Goal: Book appointment/travel/reservation

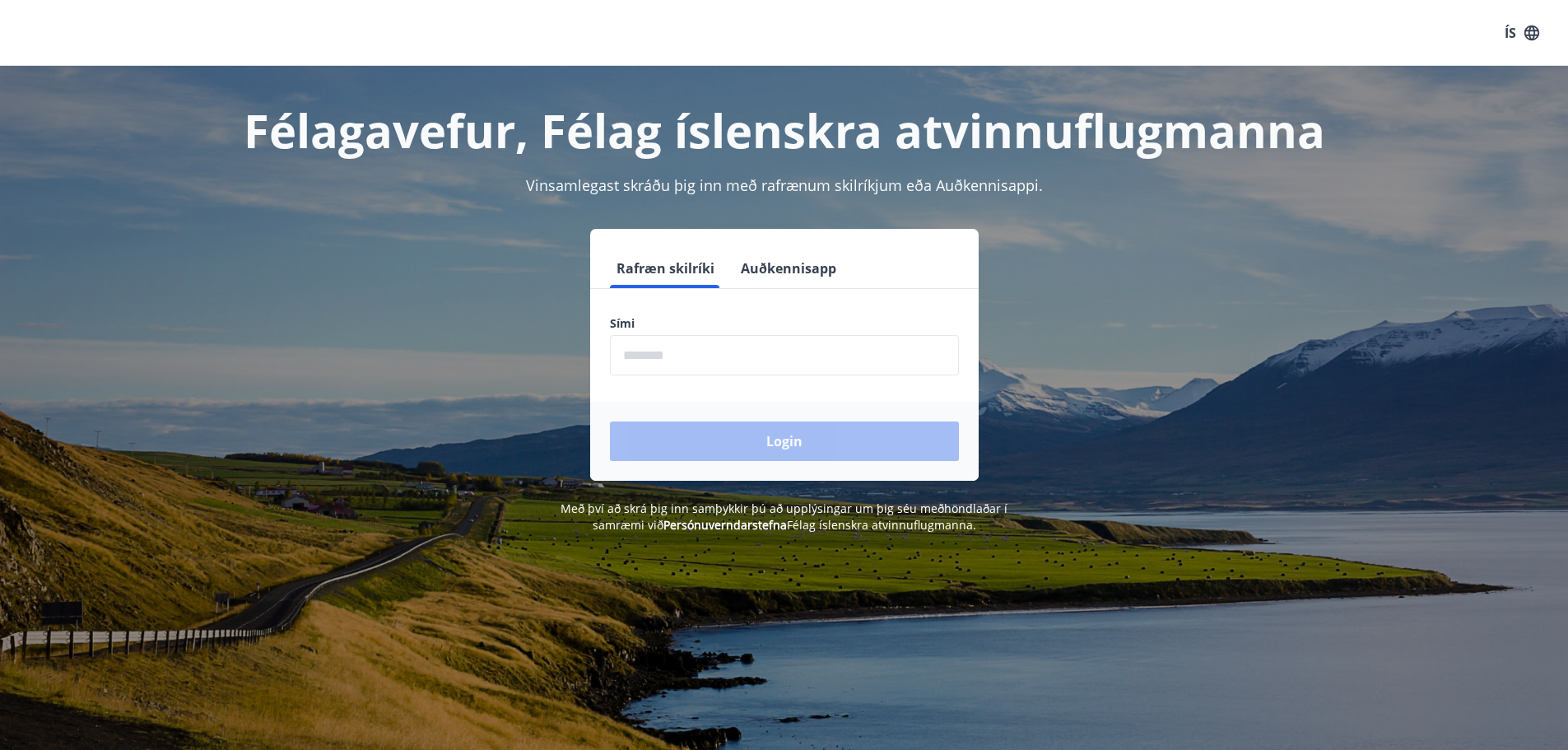
click at [759, 369] on input "phone" at bounding box center [784, 355] width 349 height 40
type input "********"
click at [770, 438] on button "Login" at bounding box center [784, 441] width 349 height 39
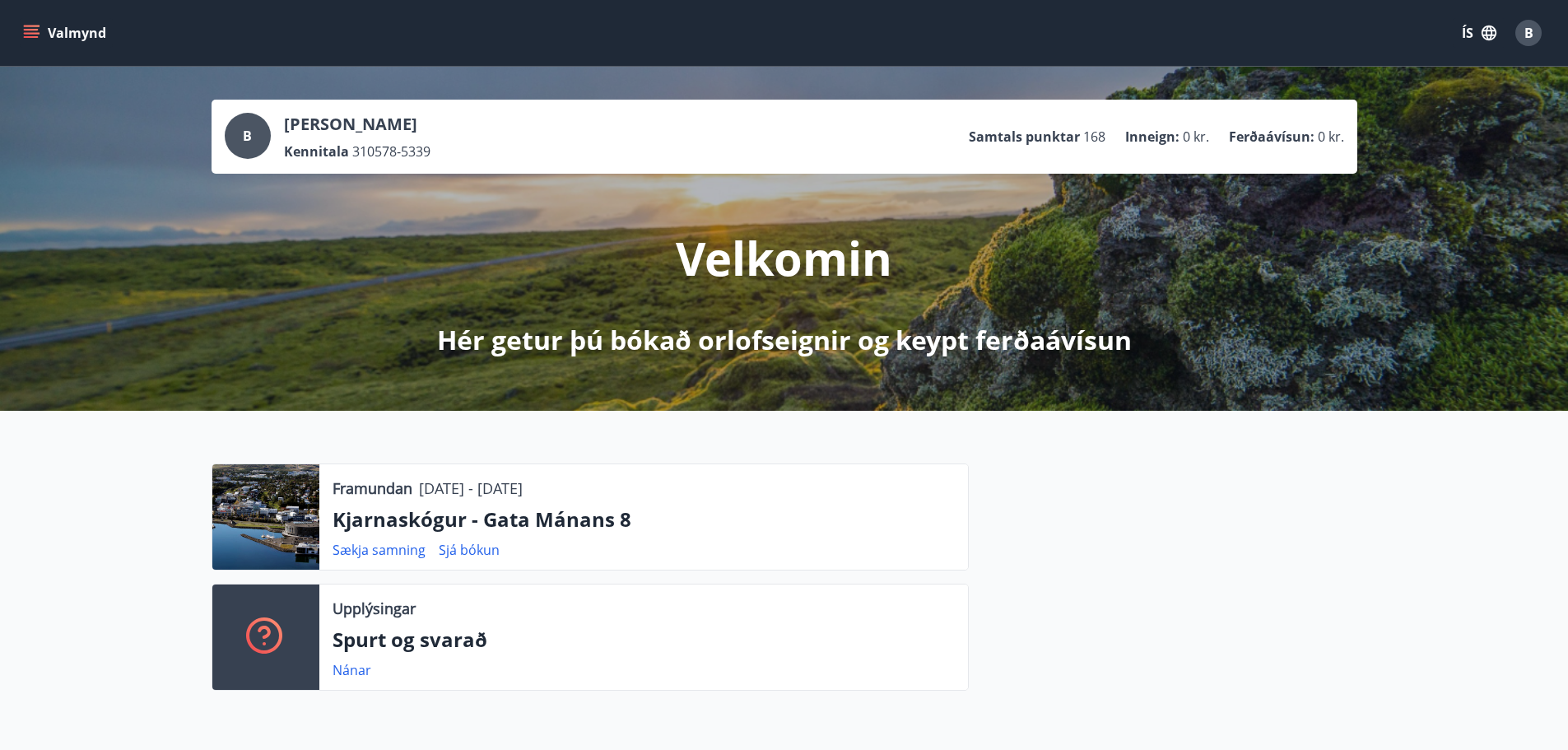
click at [37, 25] on icon "menu" at bounding box center [32, 33] width 17 height 17
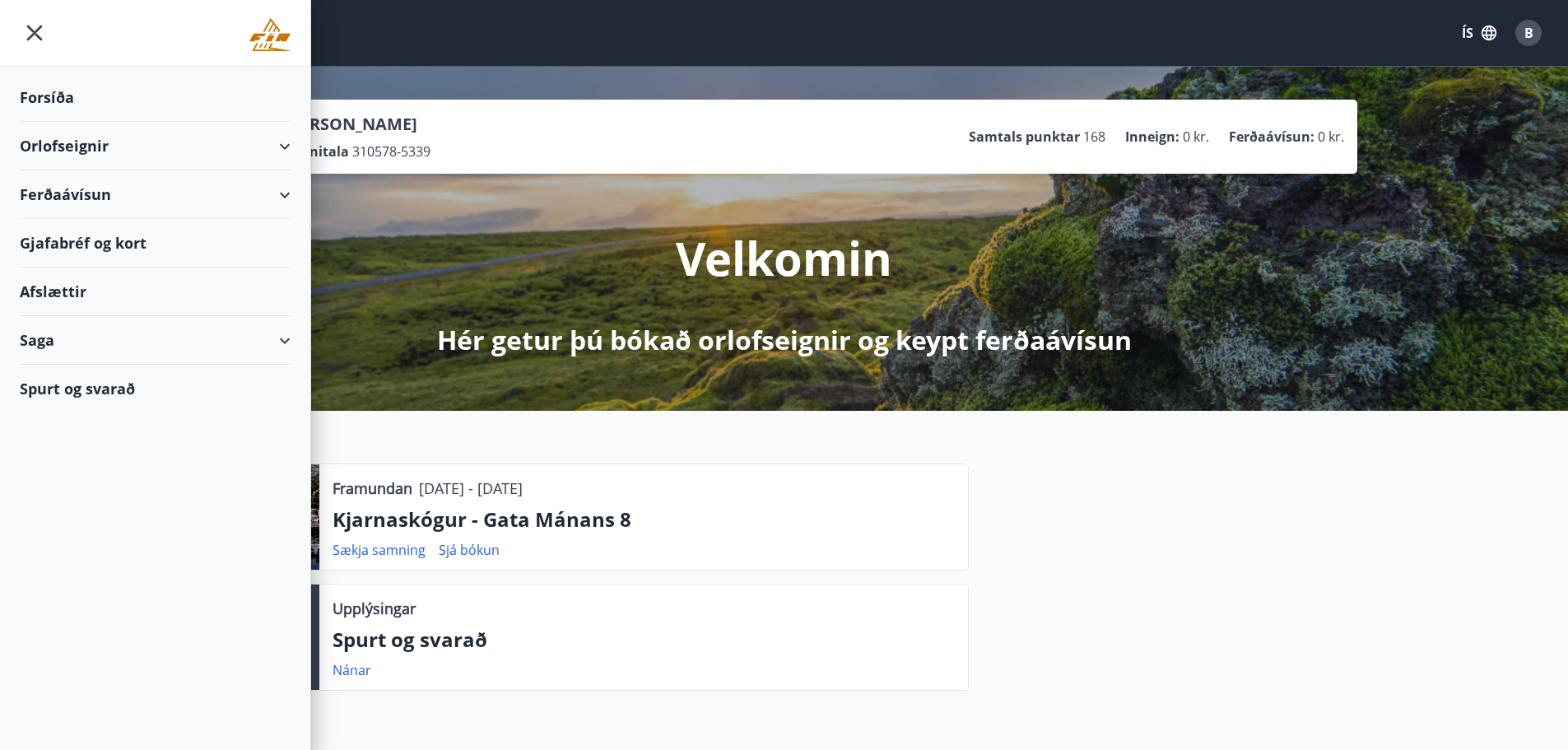
click at [75, 143] on div "Orlofseignir" at bounding box center [155, 146] width 271 height 49
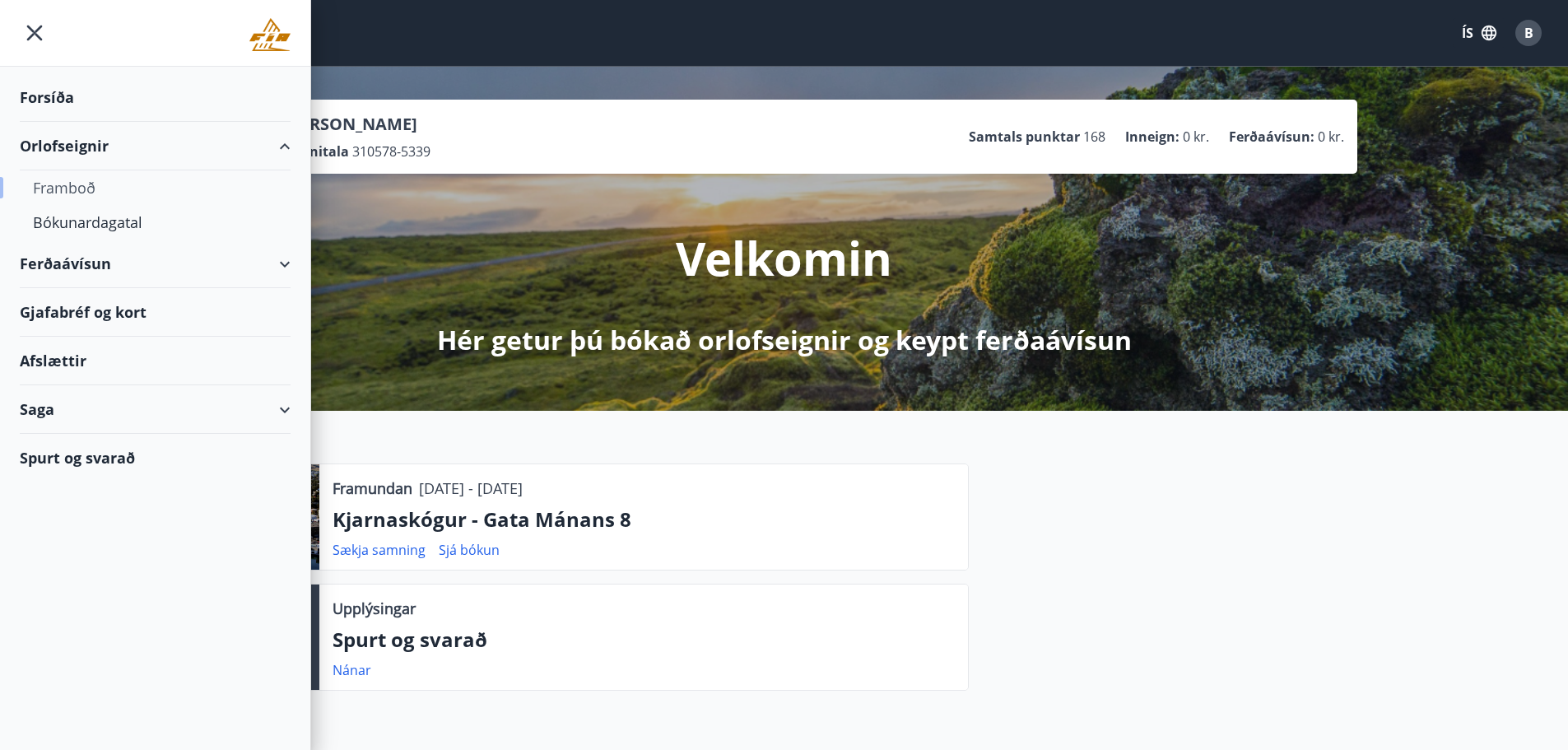
click at [79, 190] on div "Framboð" at bounding box center [155, 187] width 245 height 34
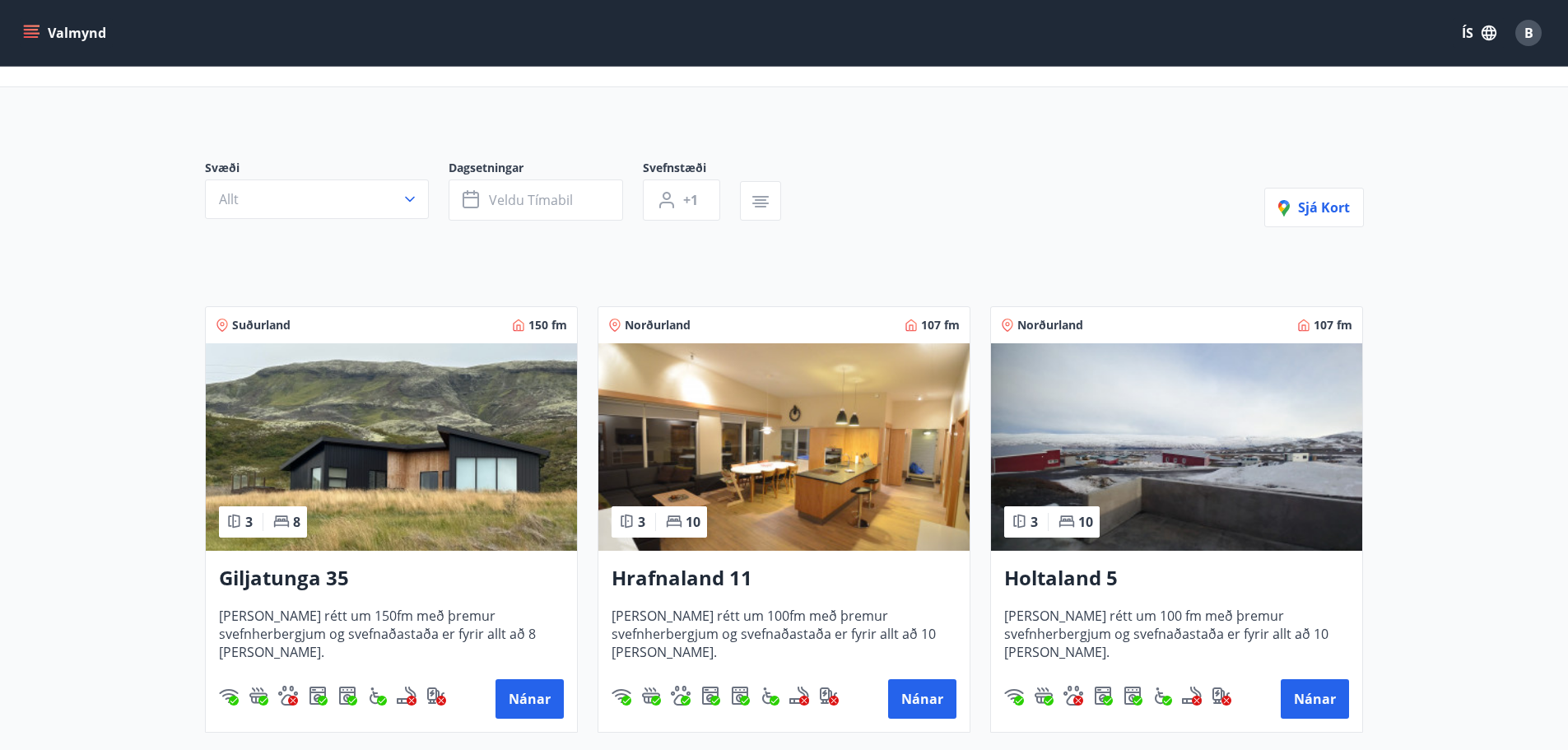
scroll to position [165, 0]
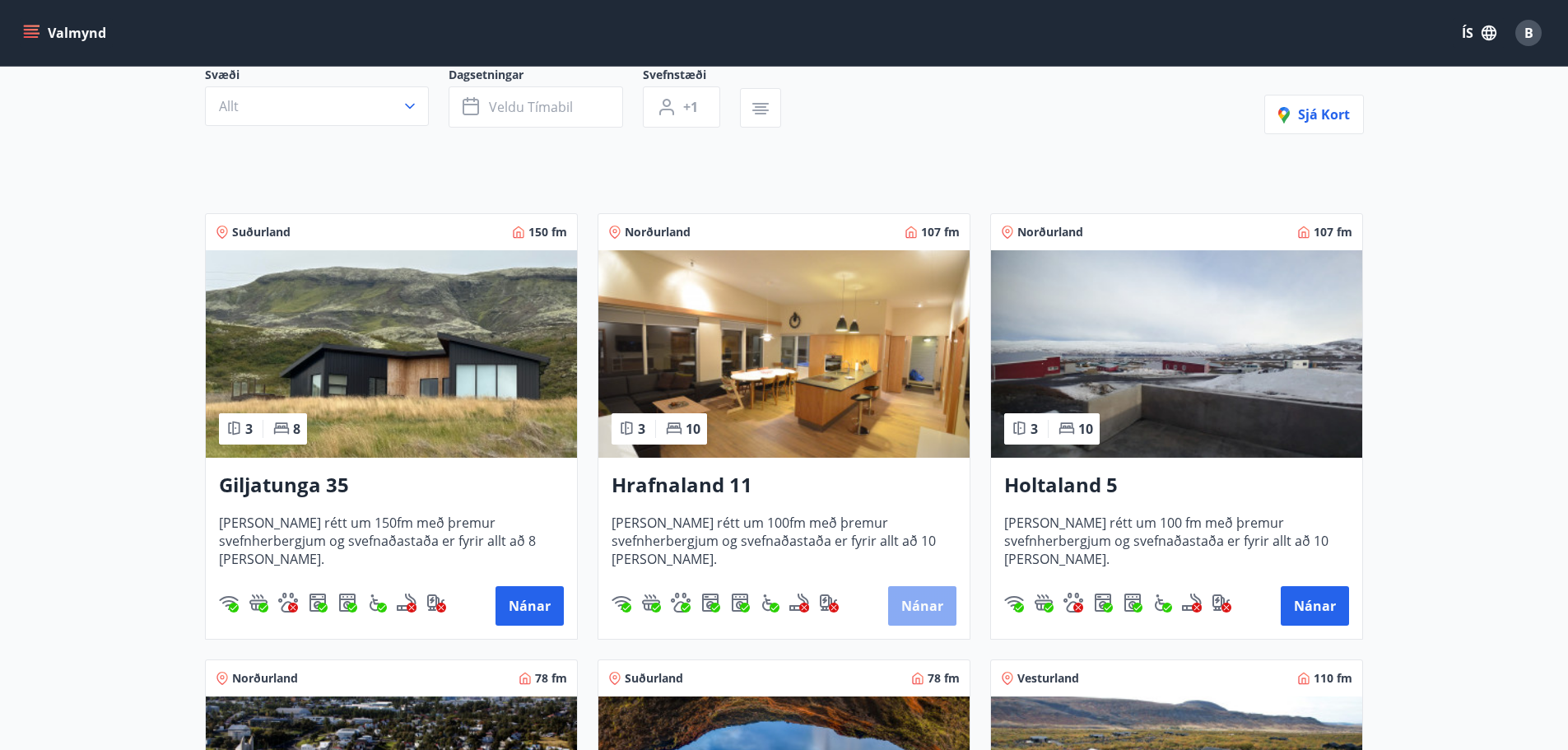
click at [930, 603] on button "Nánar" at bounding box center [922, 606] width 69 height 39
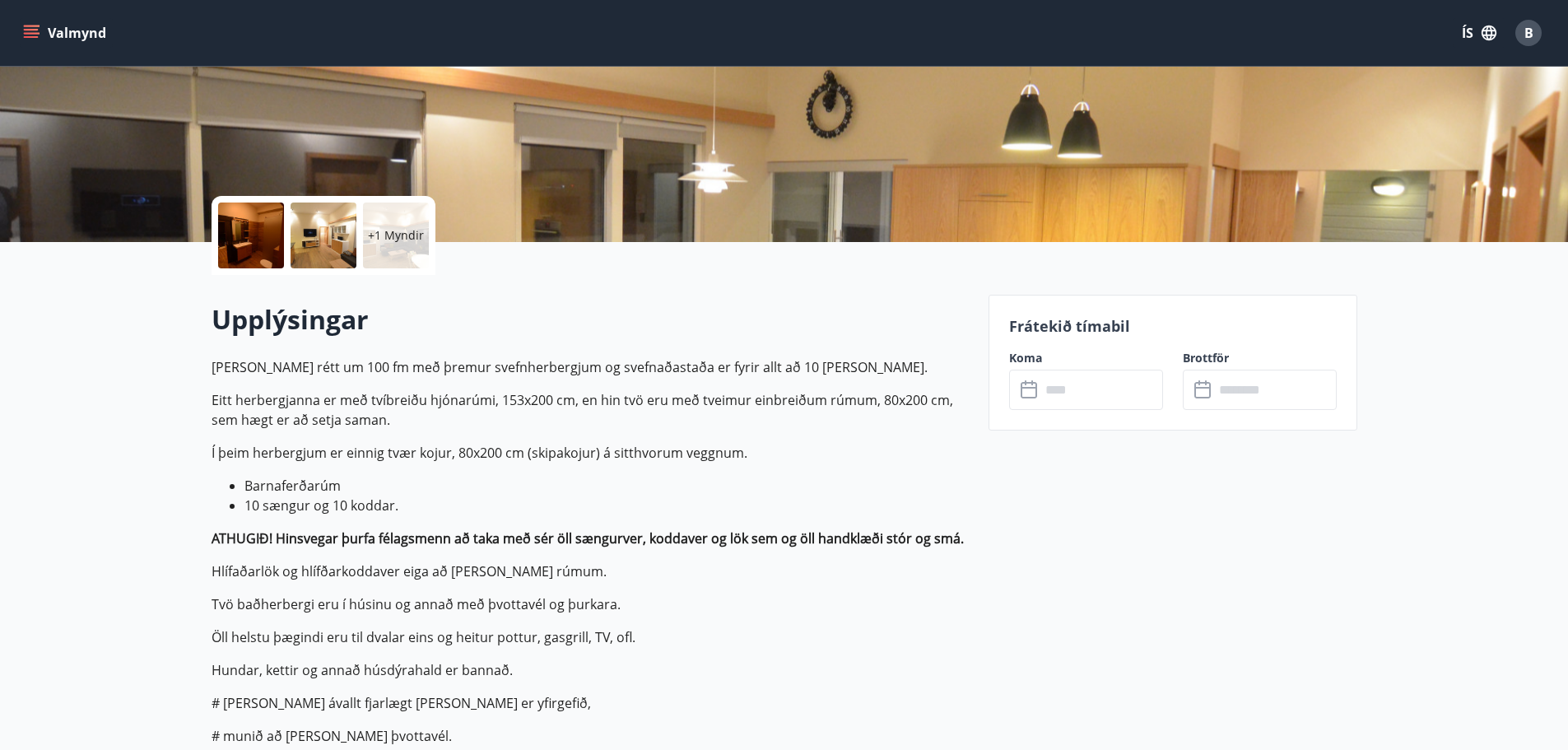
scroll to position [329, 0]
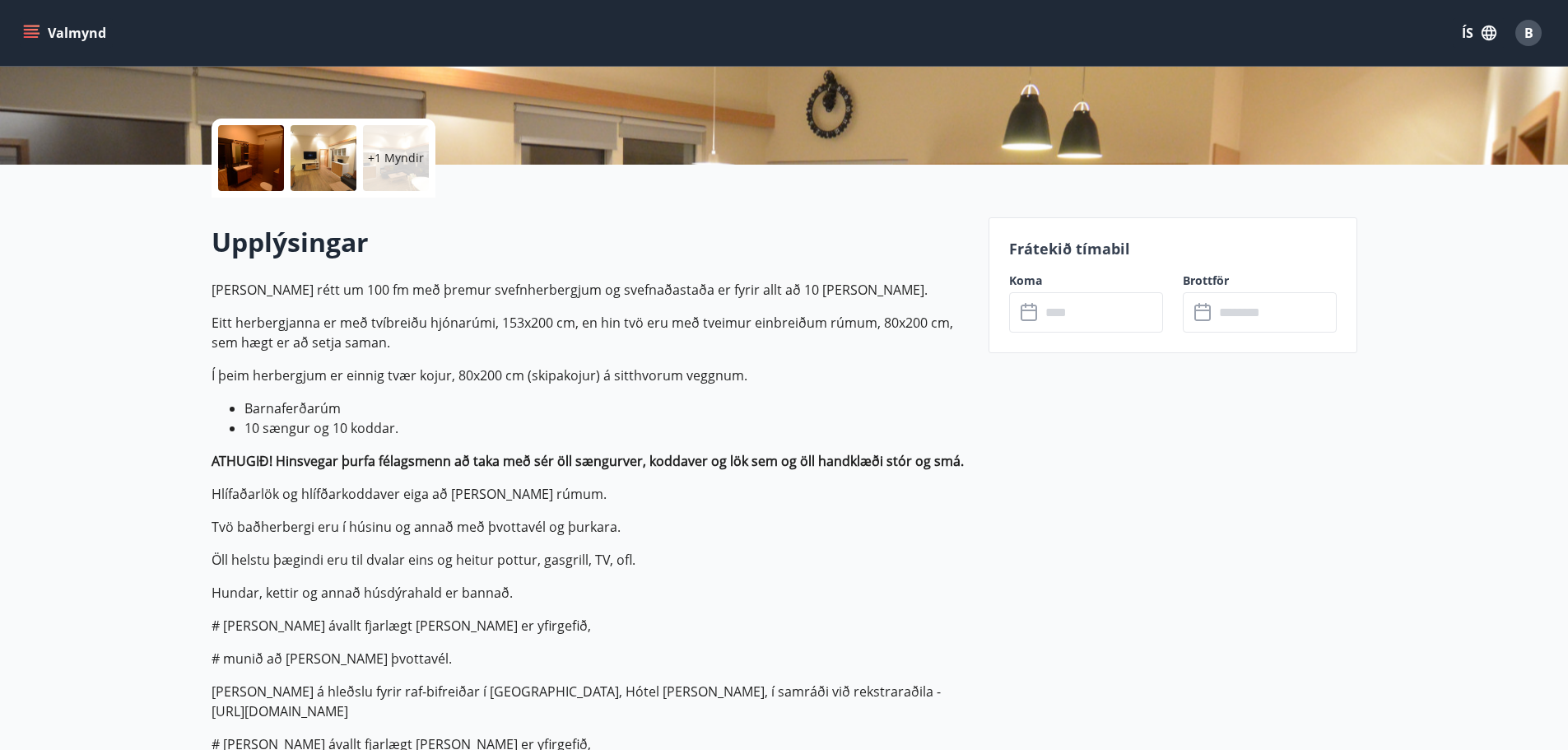
click at [1088, 315] on input "text" at bounding box center [1101, 313] width 122 height 40
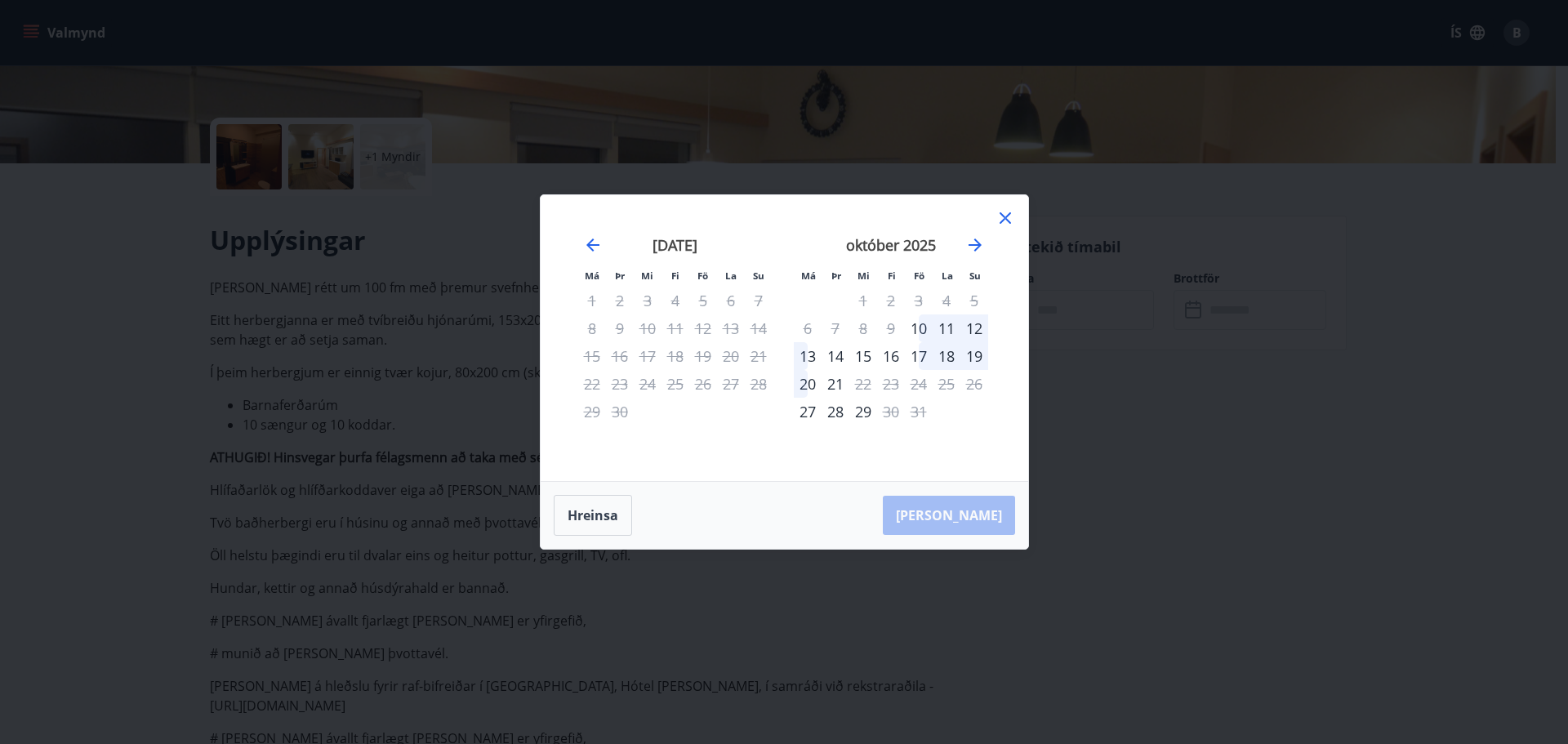
click at [1005, 219] on icon at bounding box center [1005, 218] width 12 height 12
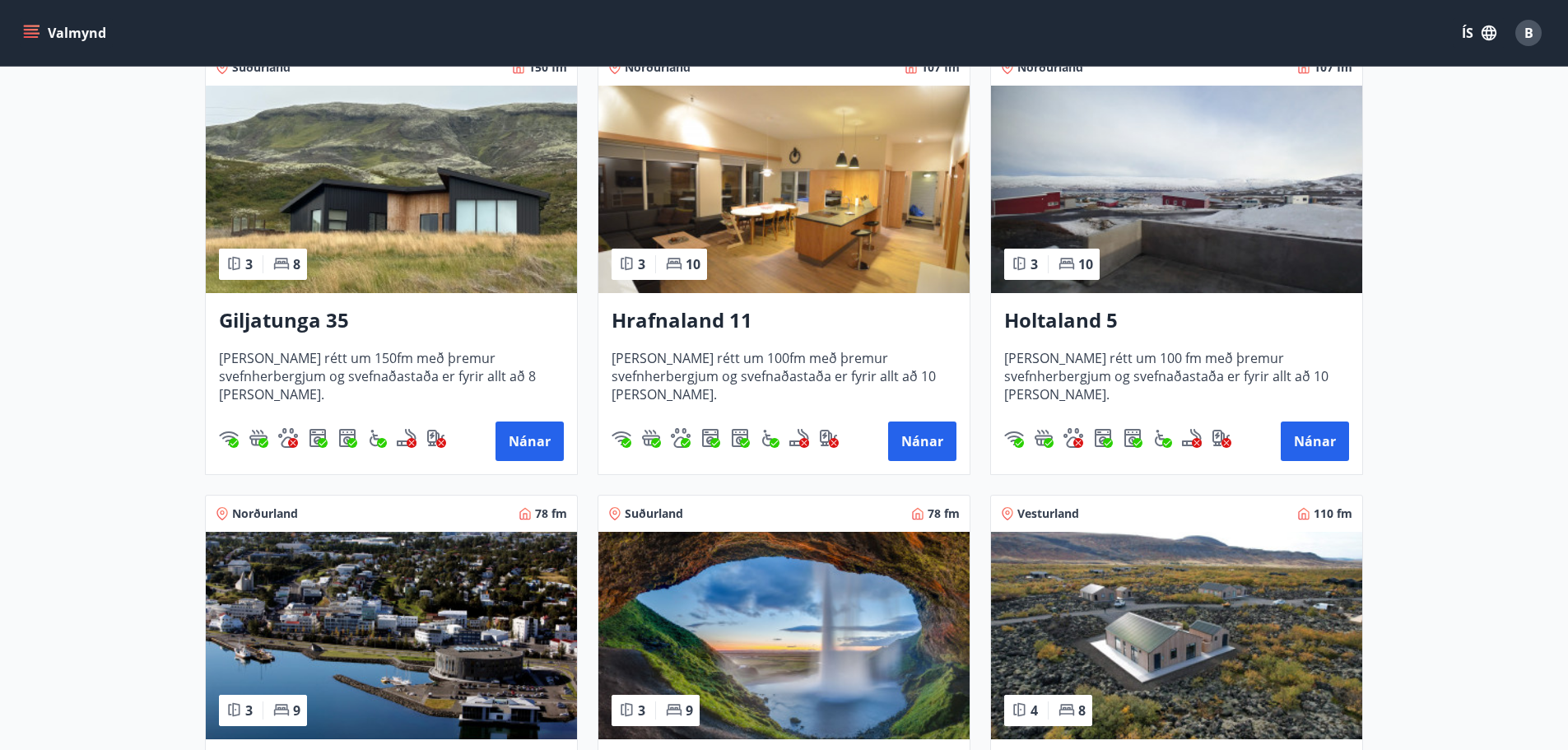
click at [1093, 204] on img at bounding box center [1176, 189] width 371 height 208
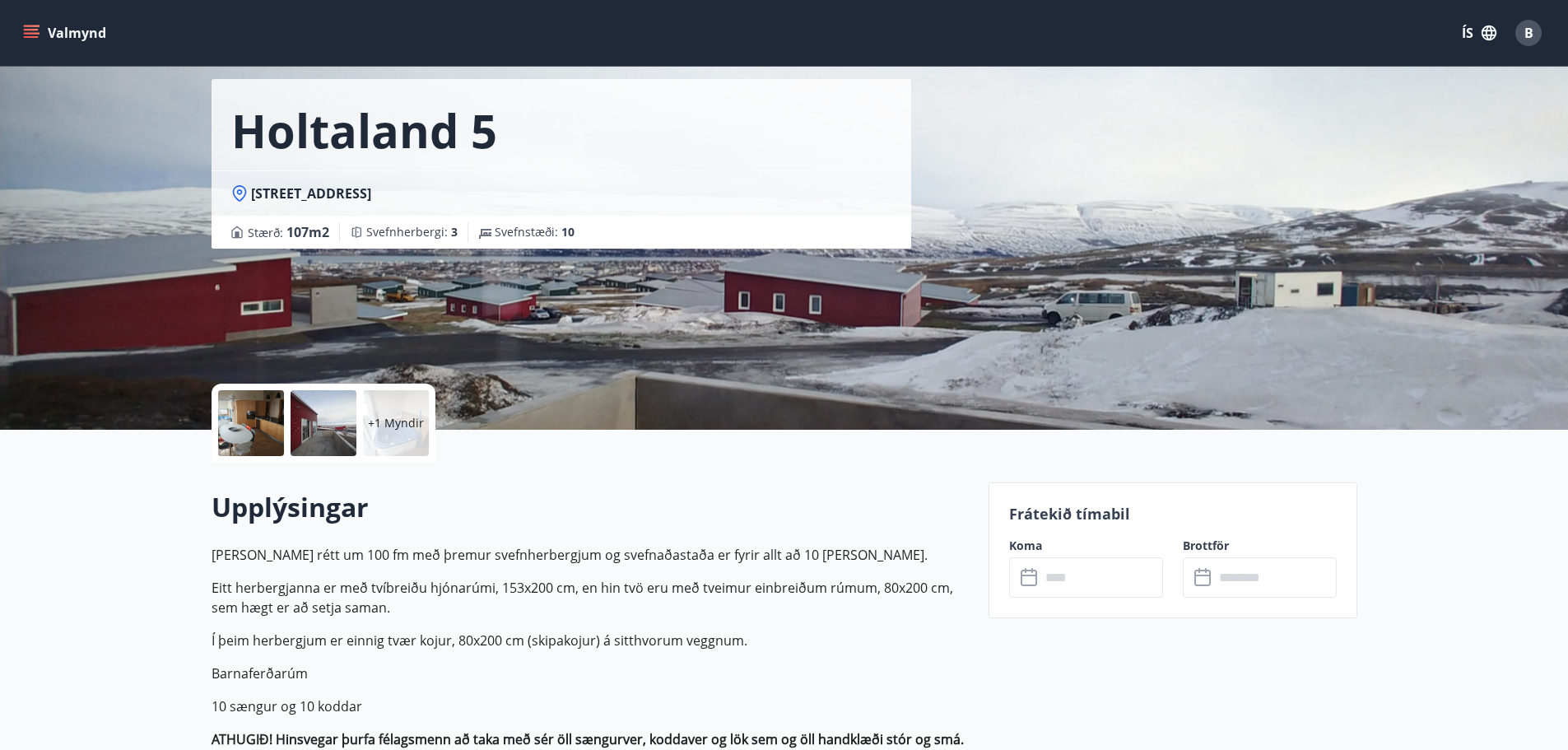
scroll to position [329, 0]
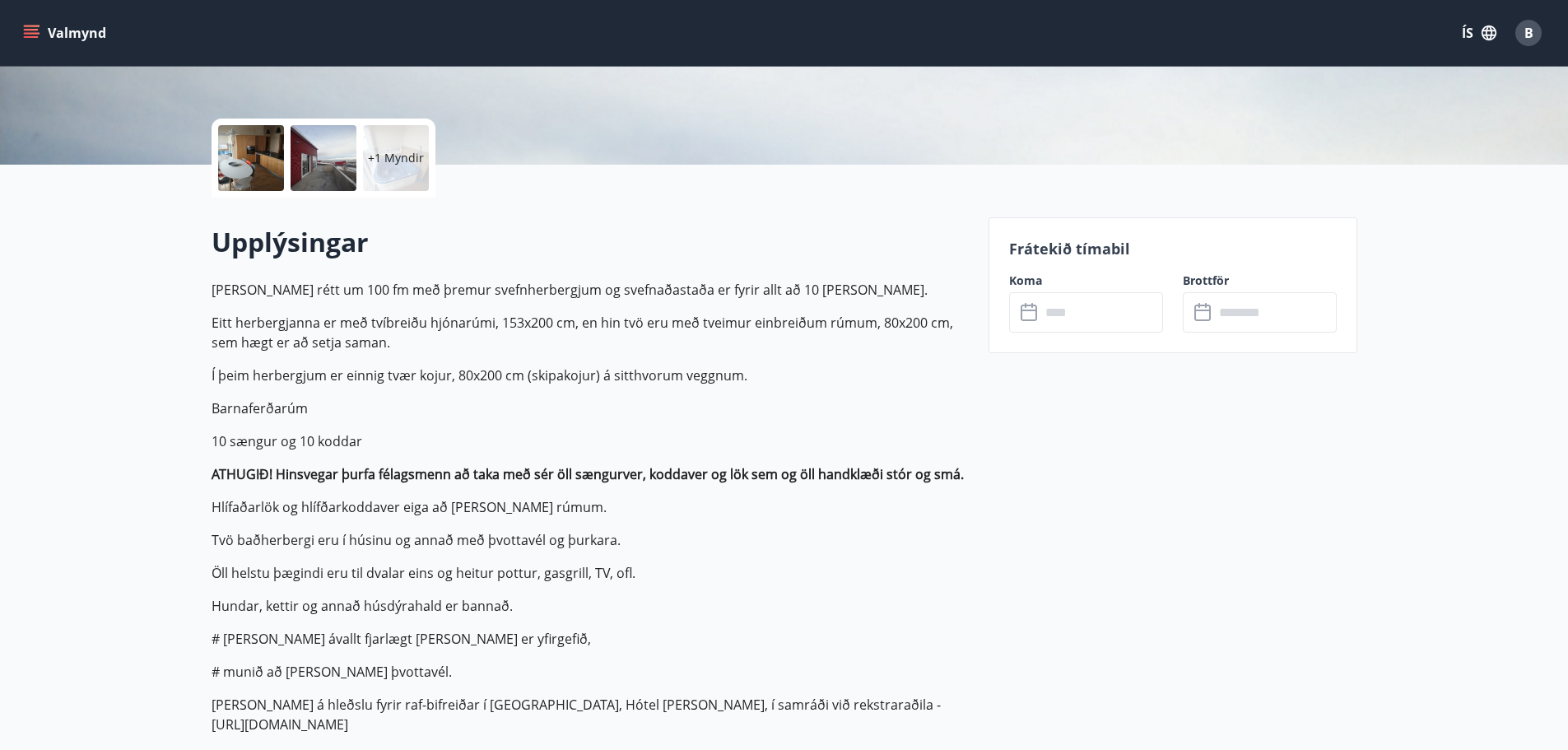
click at [1088, 320] on input "text" at bounding box center [1101, 313] width 122 height 40
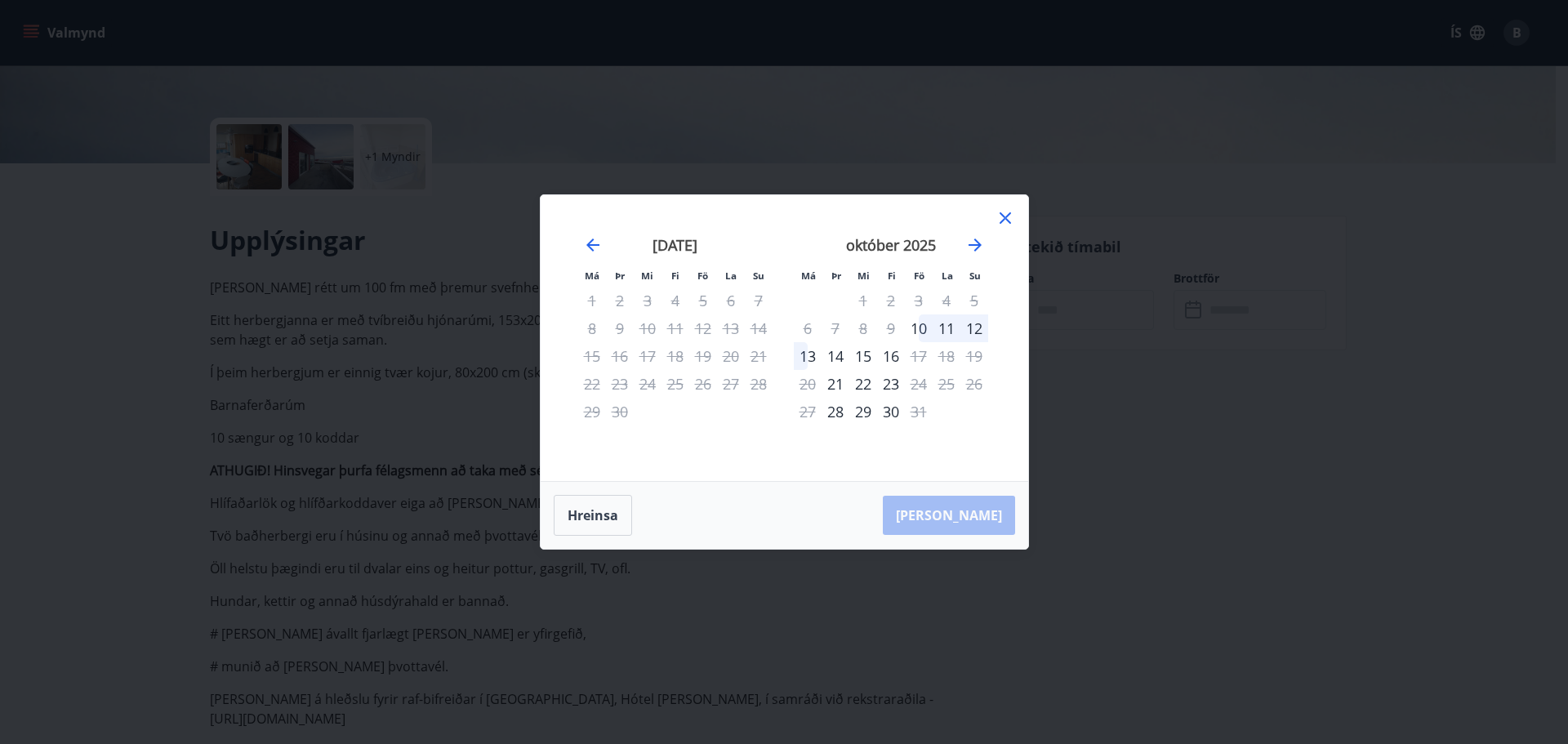
click at [1008, 221] on icon at bounding box center [1005, 218] width 12 height 12
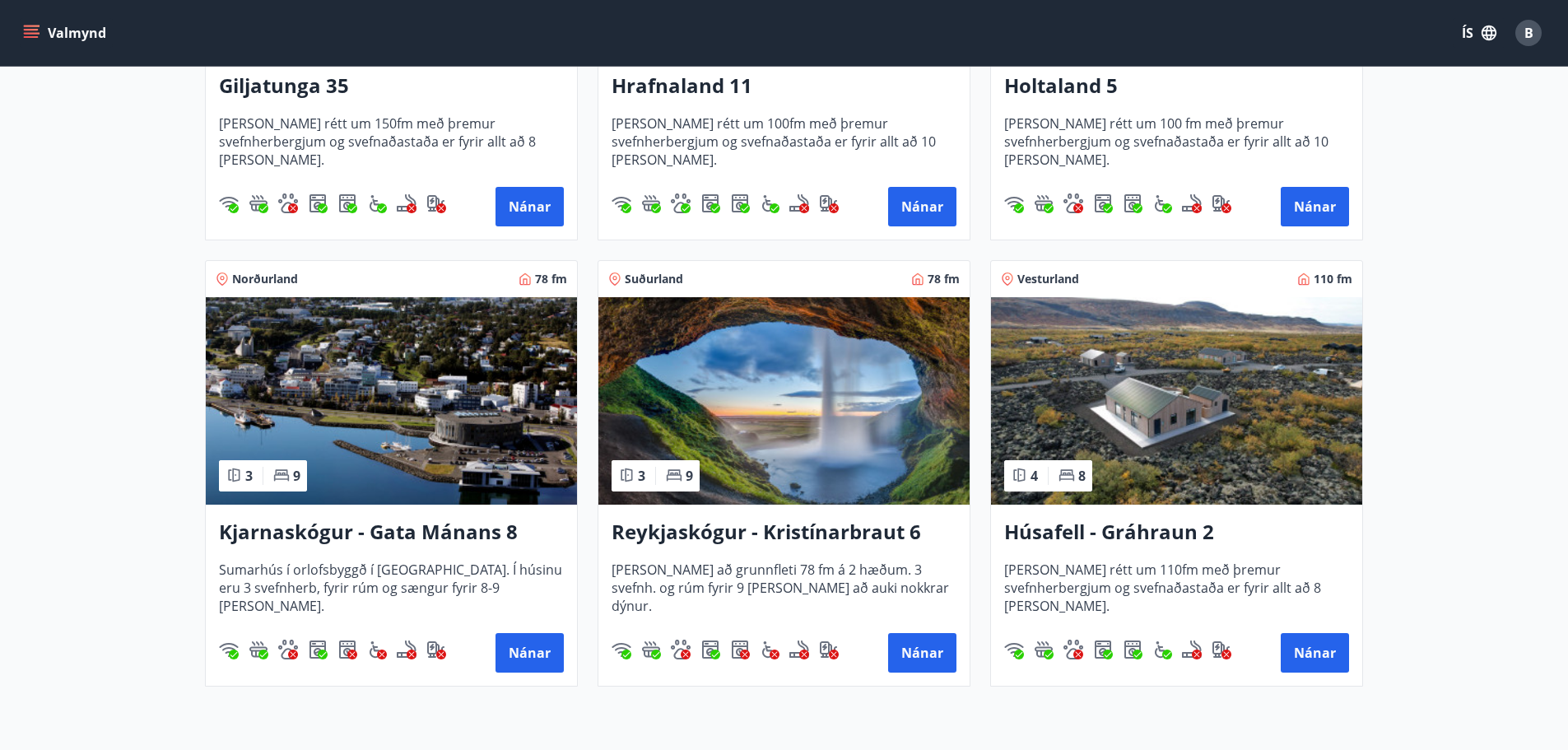
scroll to position [579, 0]
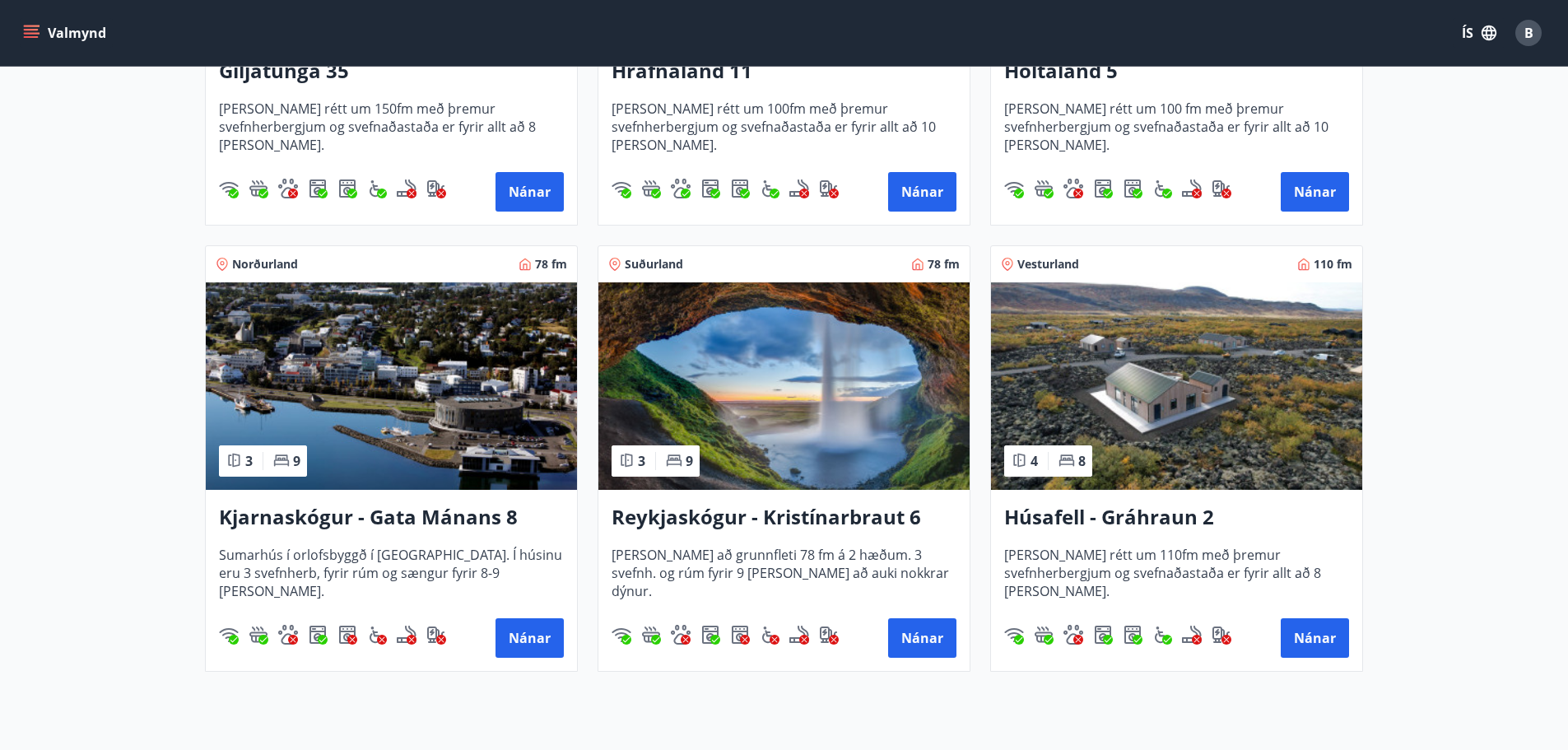
click at [424, 355] on img at bounding box center [391, 386] width 371 height 208
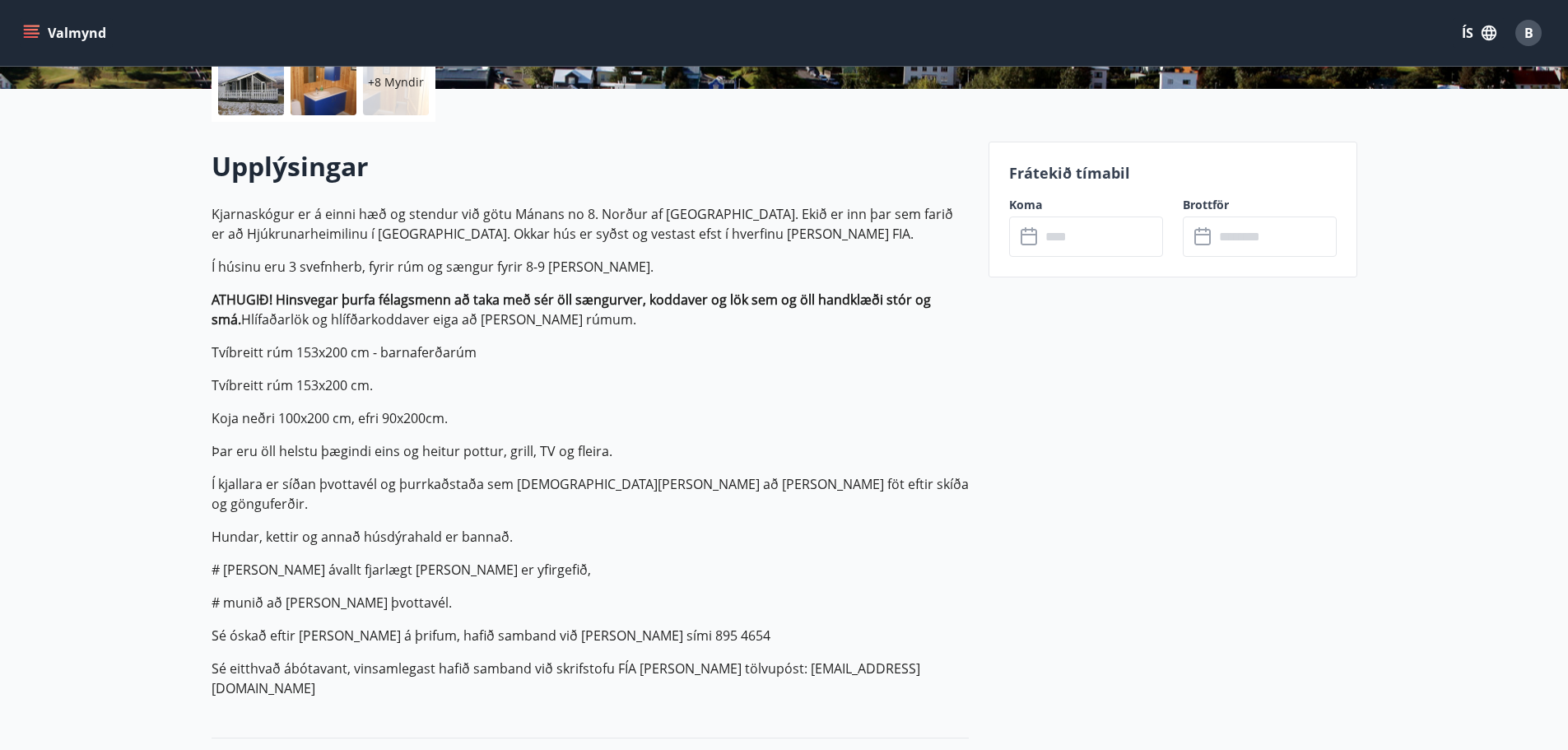
scroll to position [577, 0]
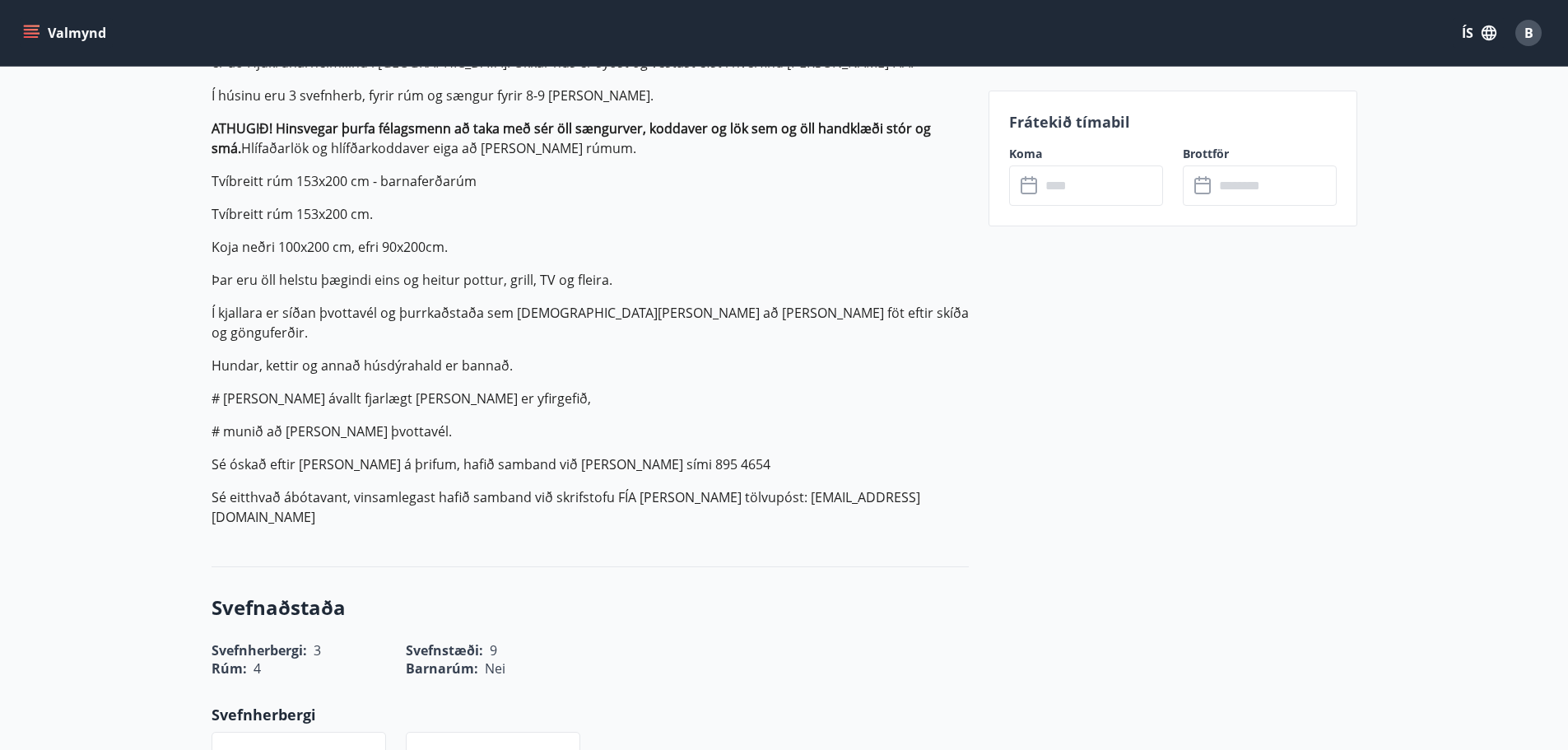
click at [1096, 184] on input "text" at bounding box center [1101, 186] width 122 height 40
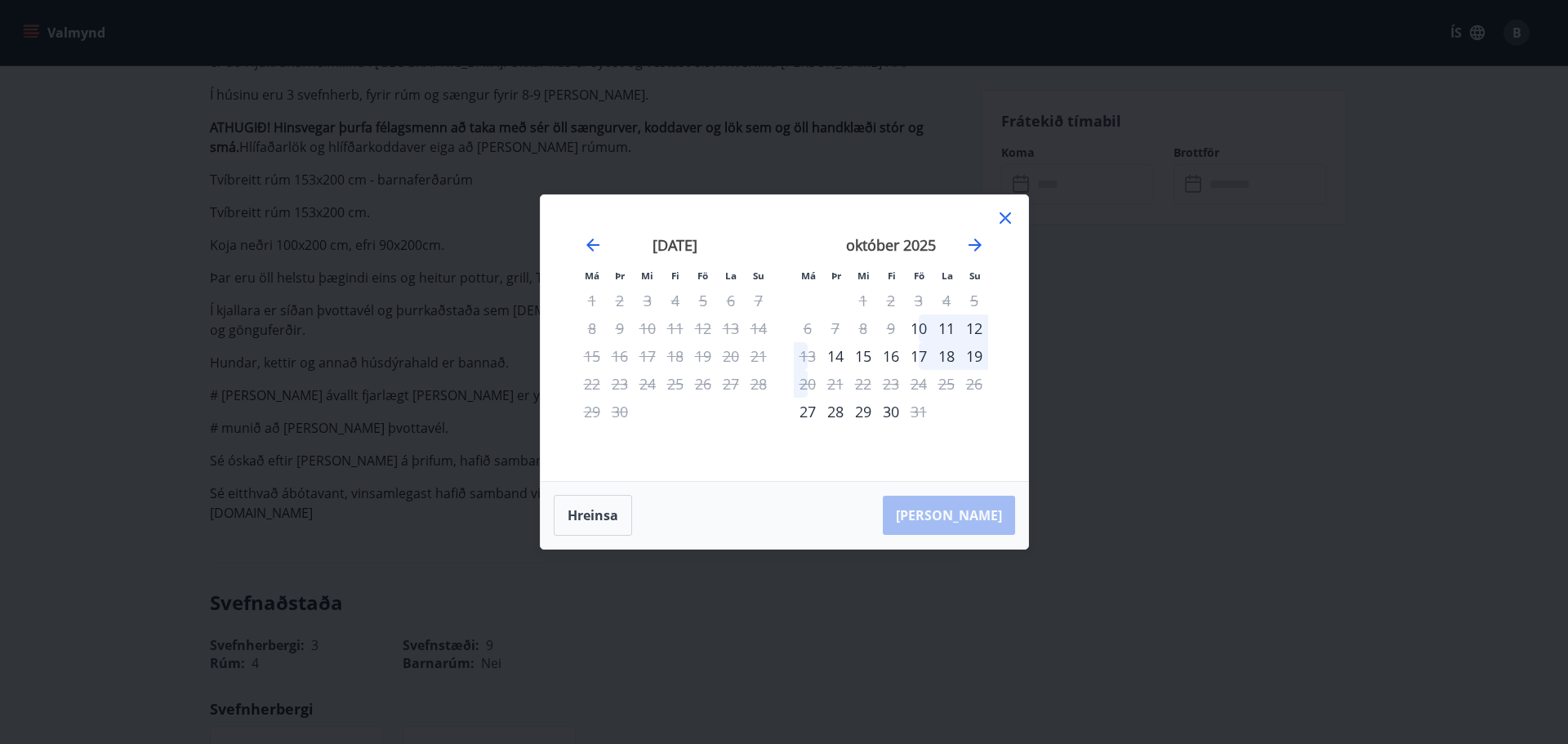
click at [1006, 218] on icon at bounding box center [1005, 219] width 20 height 20
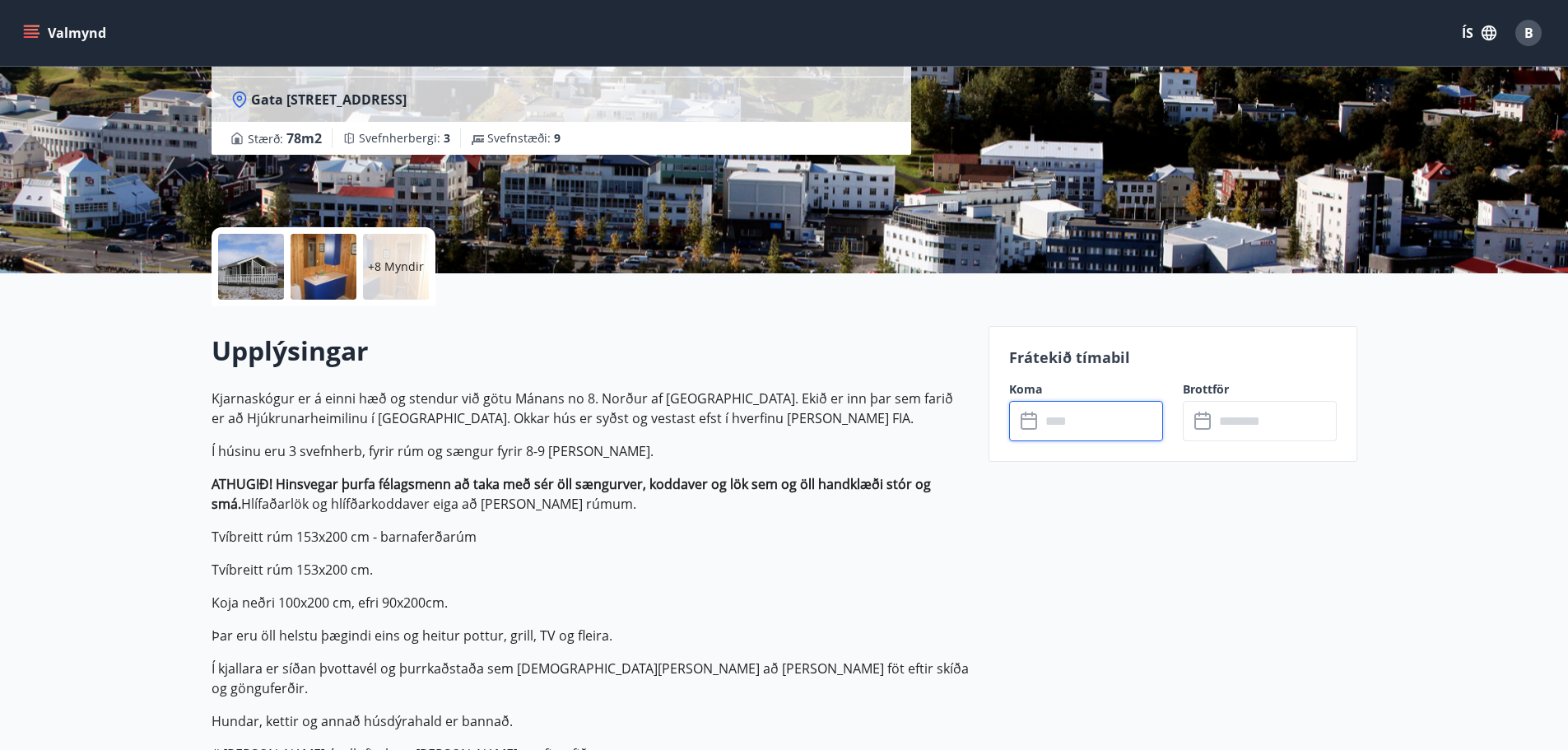
scroll to position [0, 0]
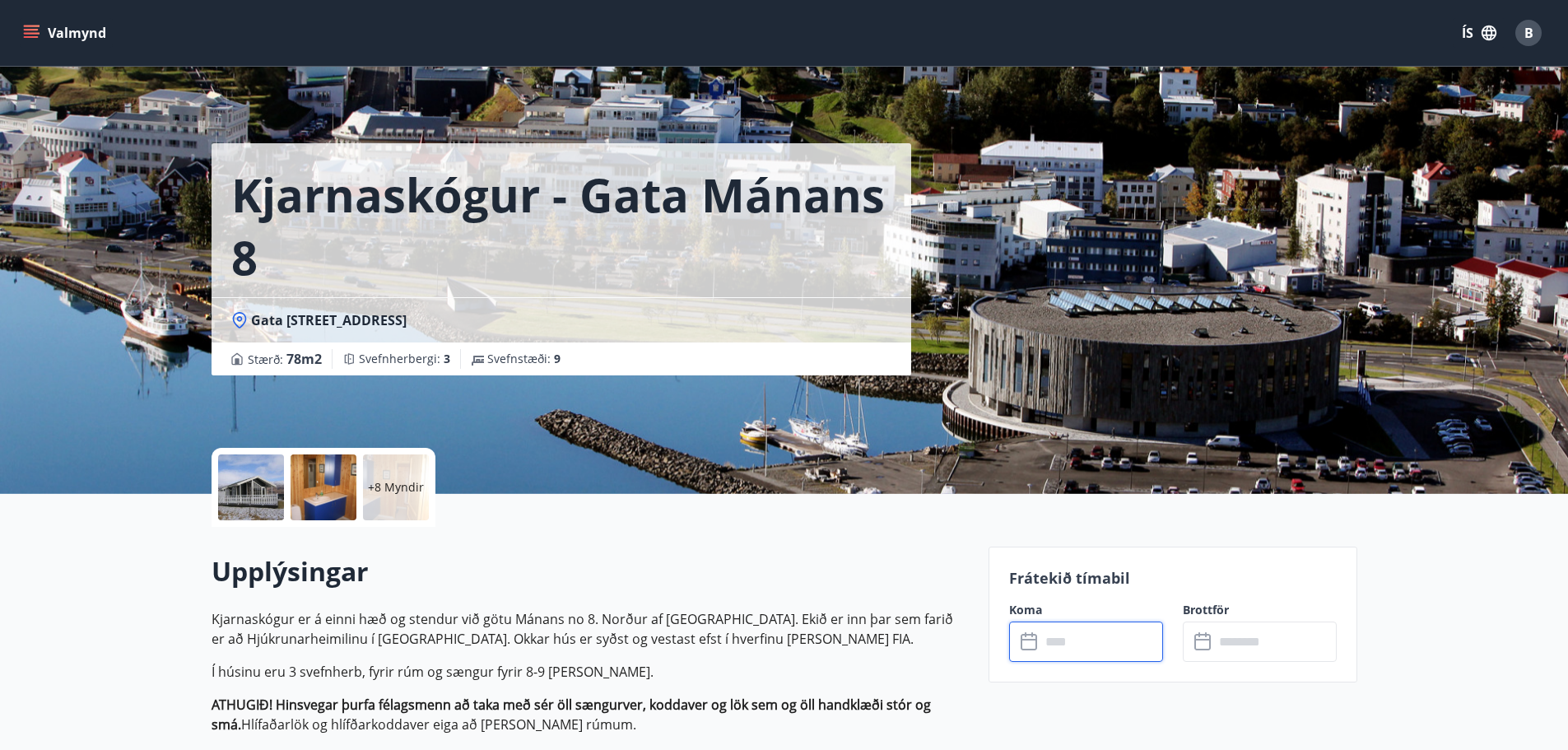
click at [1094, 639] on input "text" at bounding box center [1101, 642] width 122 height 40
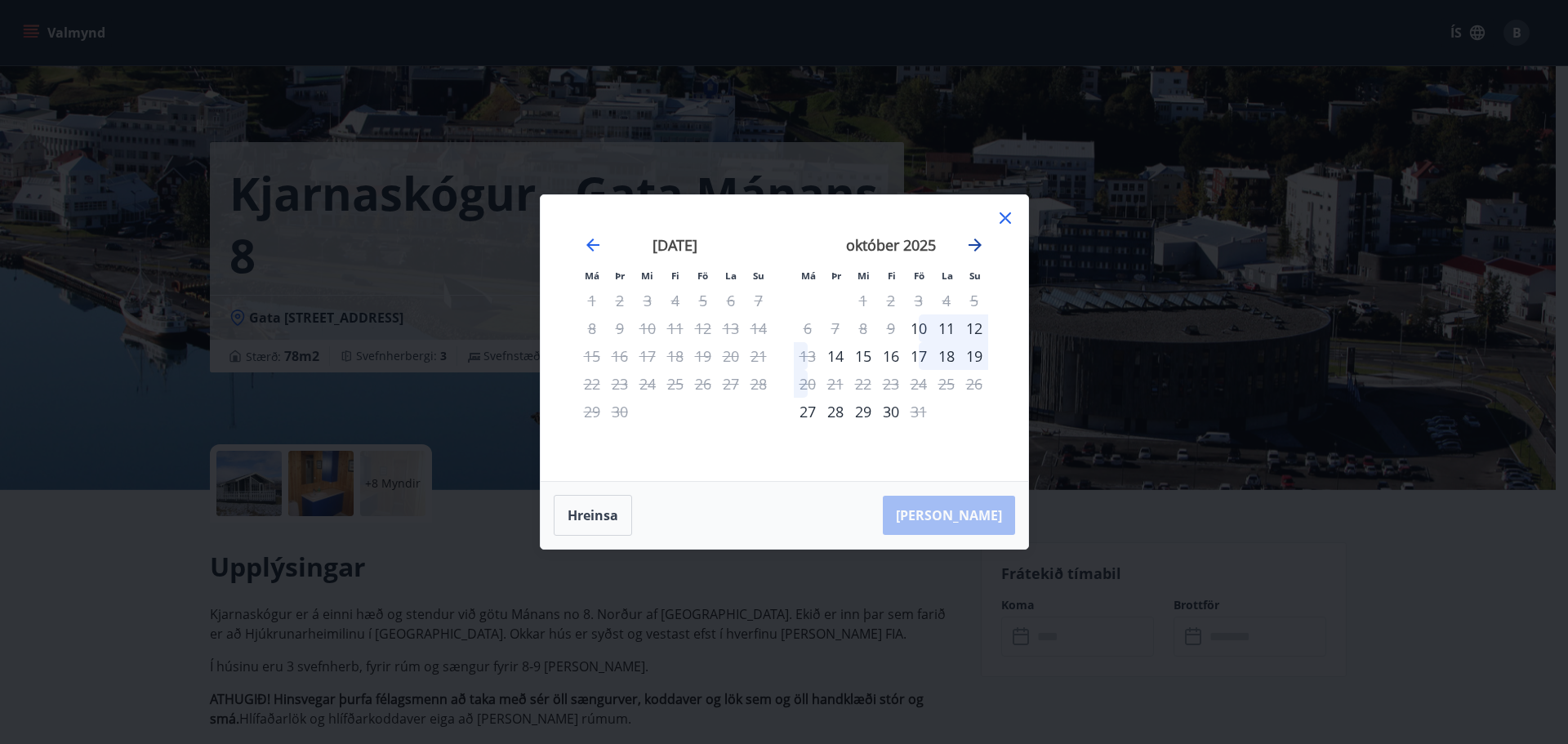
click at [976, 240] on icon "Move forward to switch to the next month." at bounding box center [975, 245] width 20 height 20
click at [976, 241] on icon "Move forward to switch to the next month." at bounding box center [975, 245] width 13 height 13
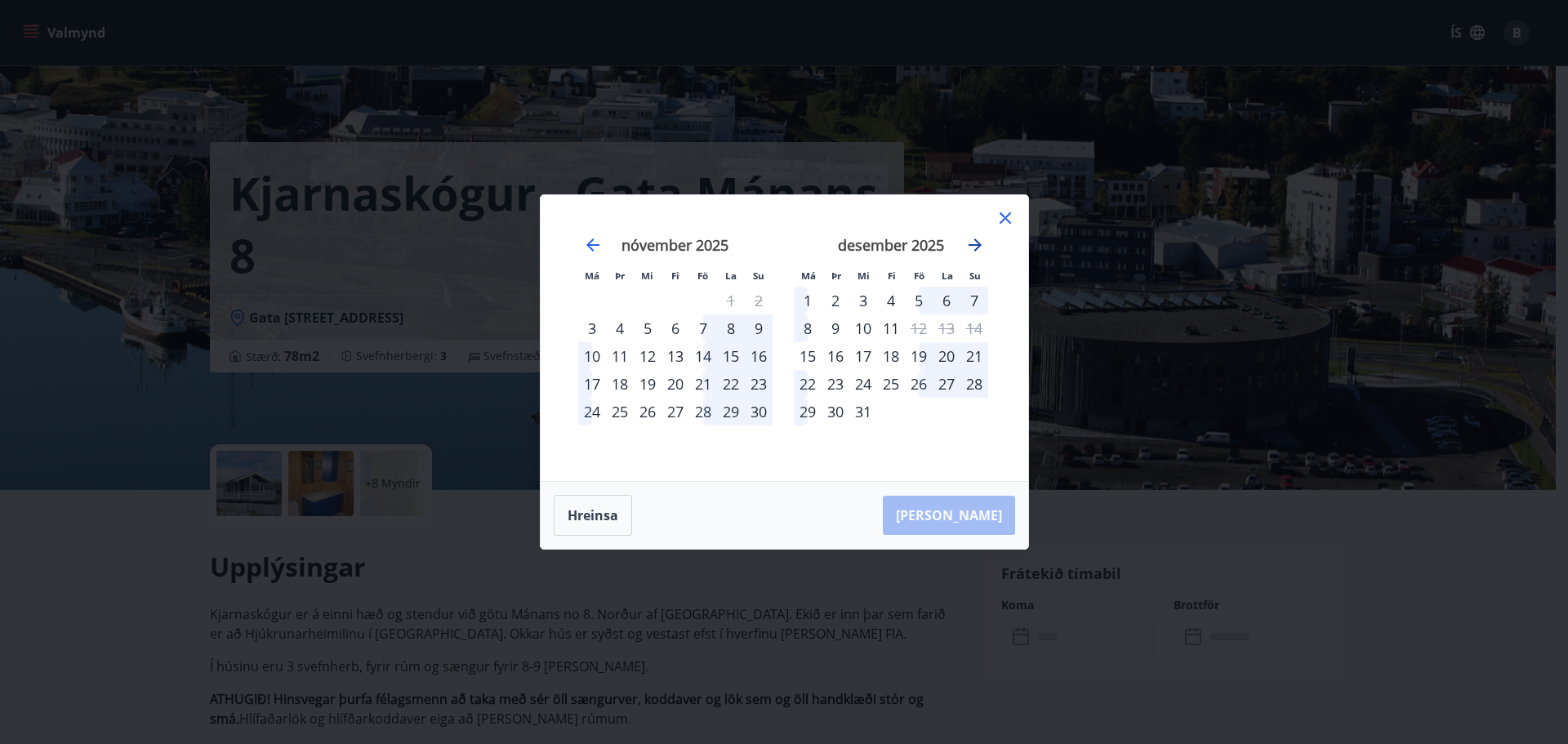
click at [976, 241] on icon "Move forward to switch to the next month." at bounding box center [975, 245] width 13 height 13
click at [976, 242] on icon "Move forward to switch to the next month." at bounding box center [975, 245] width 13 height 13
click at [1001, 219] on icon at bounding box center [1005, 219] width 20 height 20
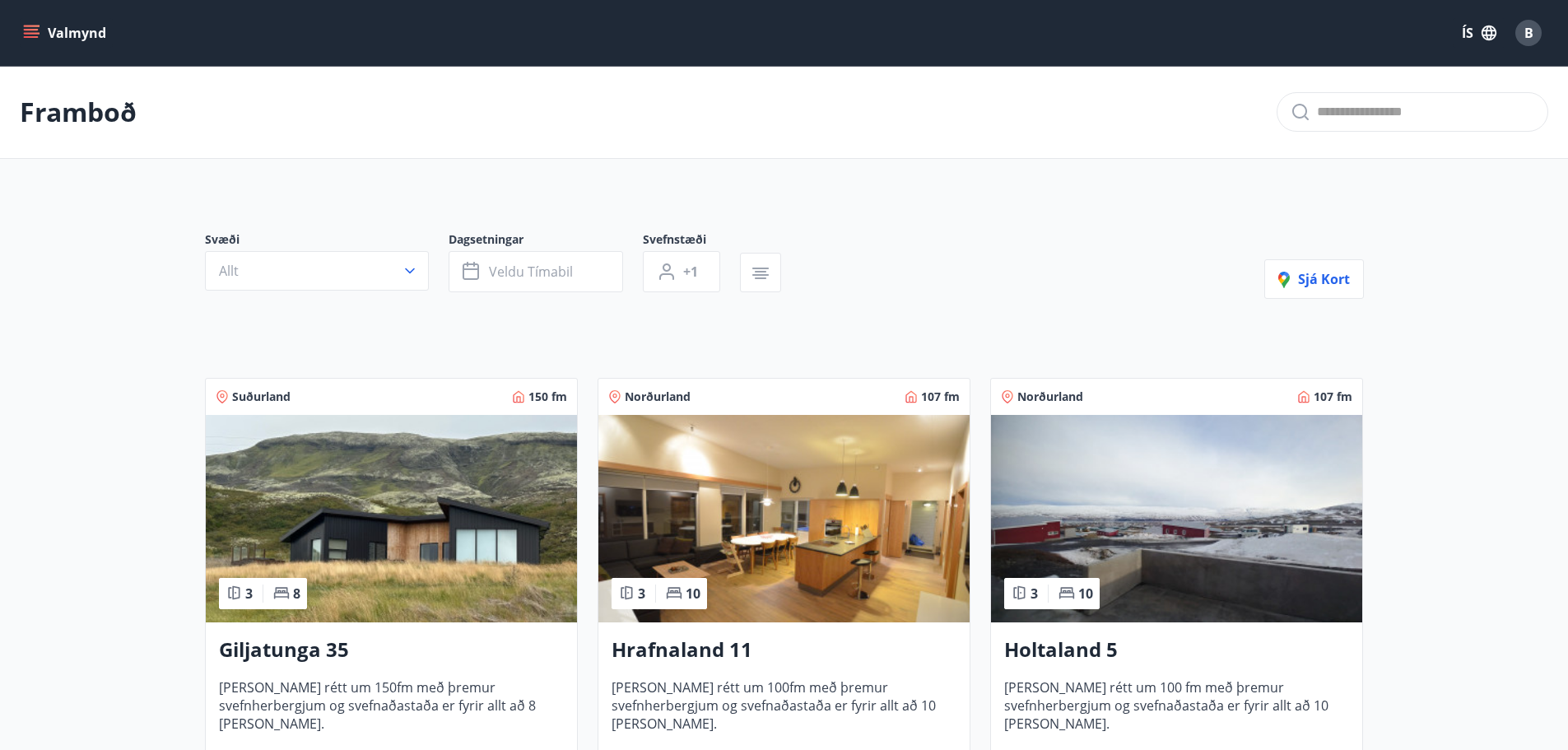
click at [773, 510] on img at bounding box center [783, 519] width 371 height 208
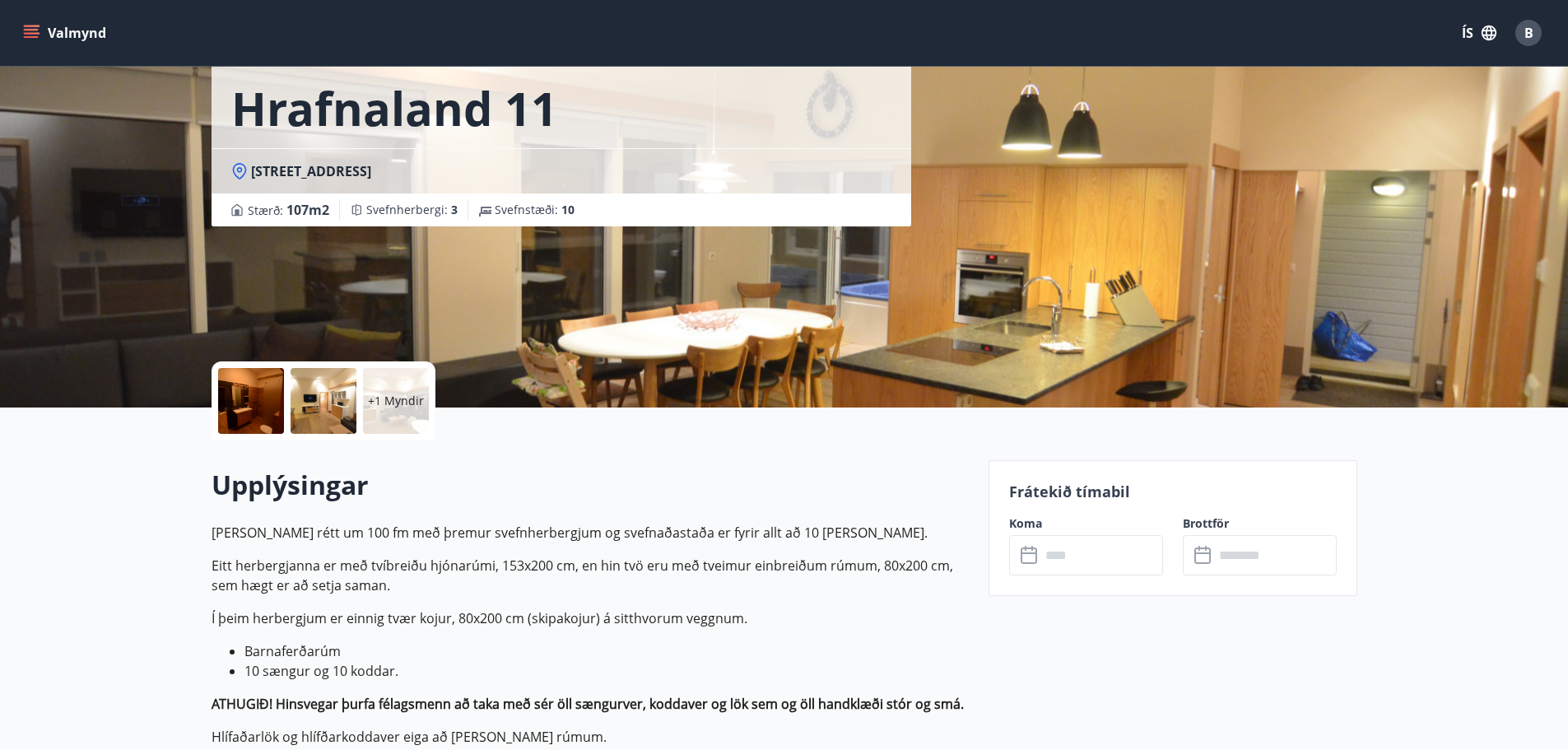
scroll to position [165, 0]
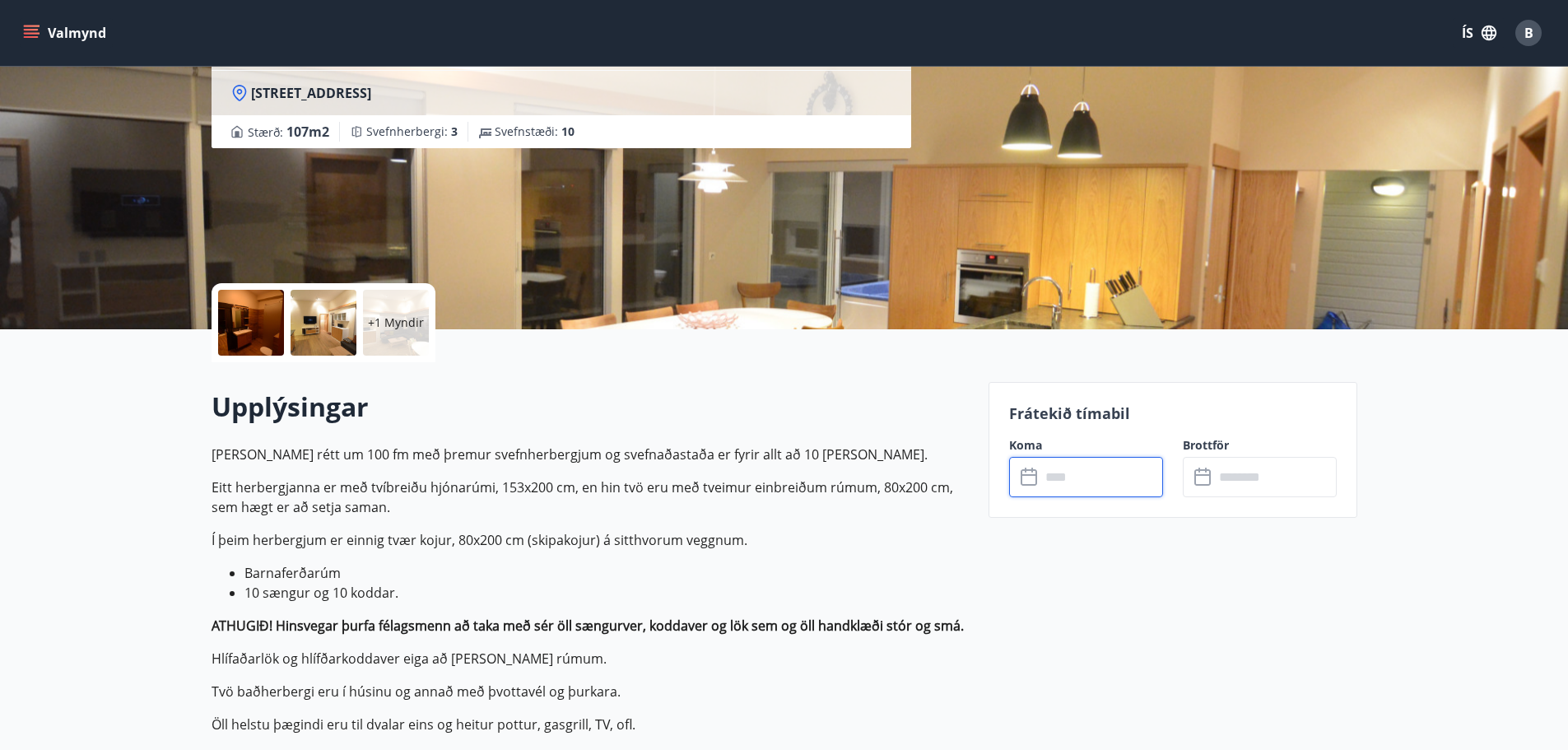
click at [1088, 475] on input "text" at bounding box center [1101, 477] width 122 height 40
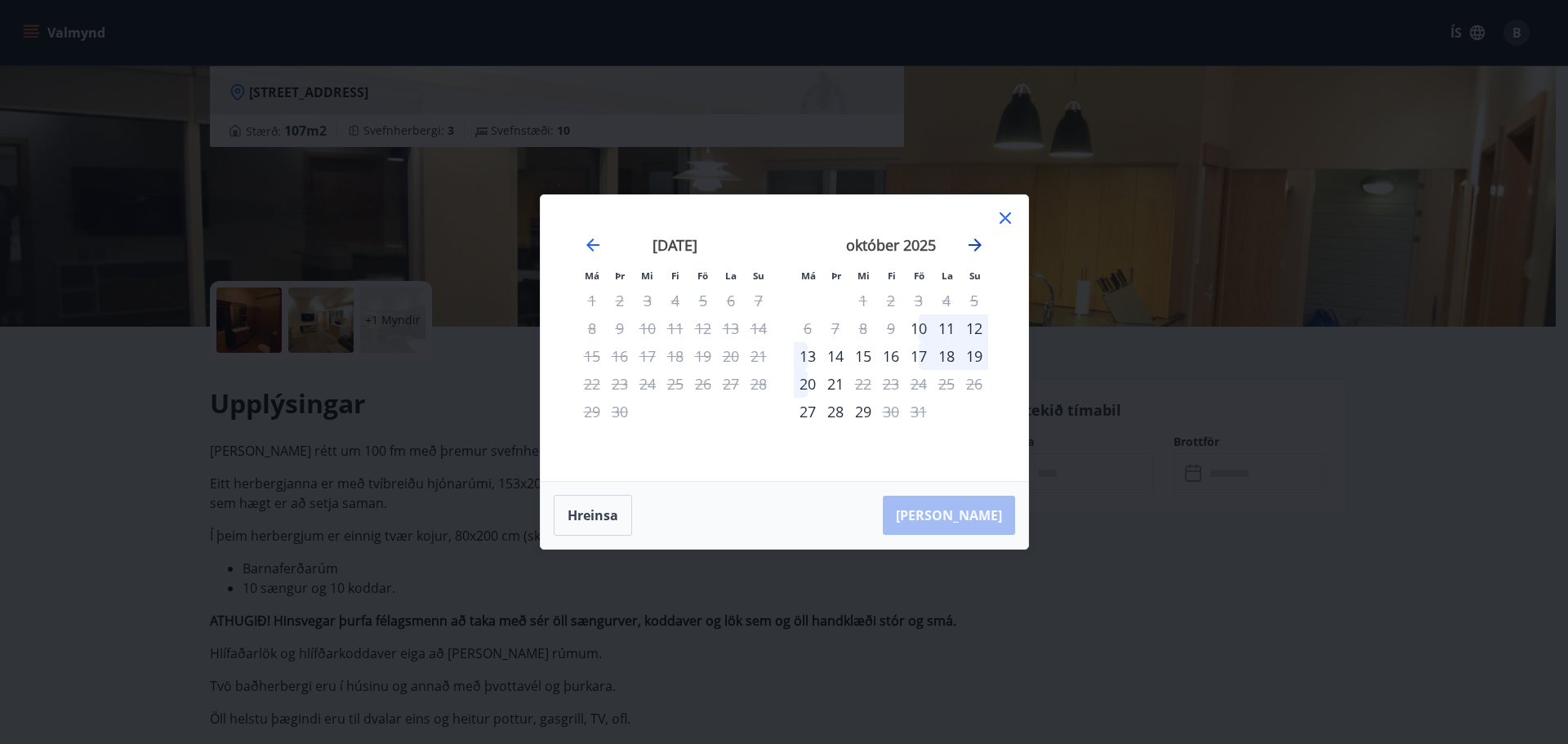
click at [973, 247] on icon "Move forward to switch to the next month." at bounding box center [975, 245] width 20 height 20
click at [973, 244] on icon "Move forward to switch to the next month." at bounding box center [975, 245] width 20 height 20
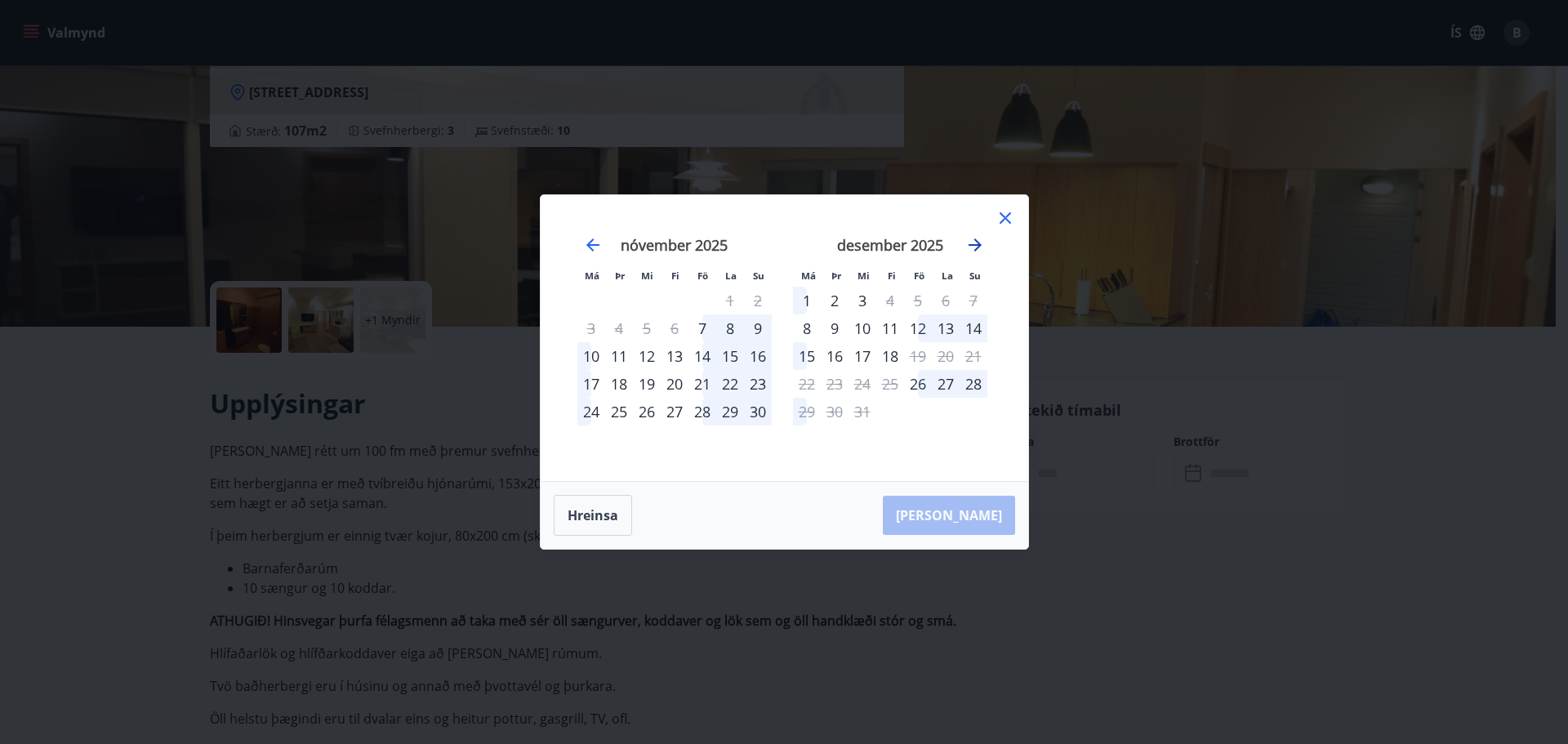
click at [973, 244] on icon "Move forward to switch to the next month." at bounding box center [975, 245] width 20 height 20
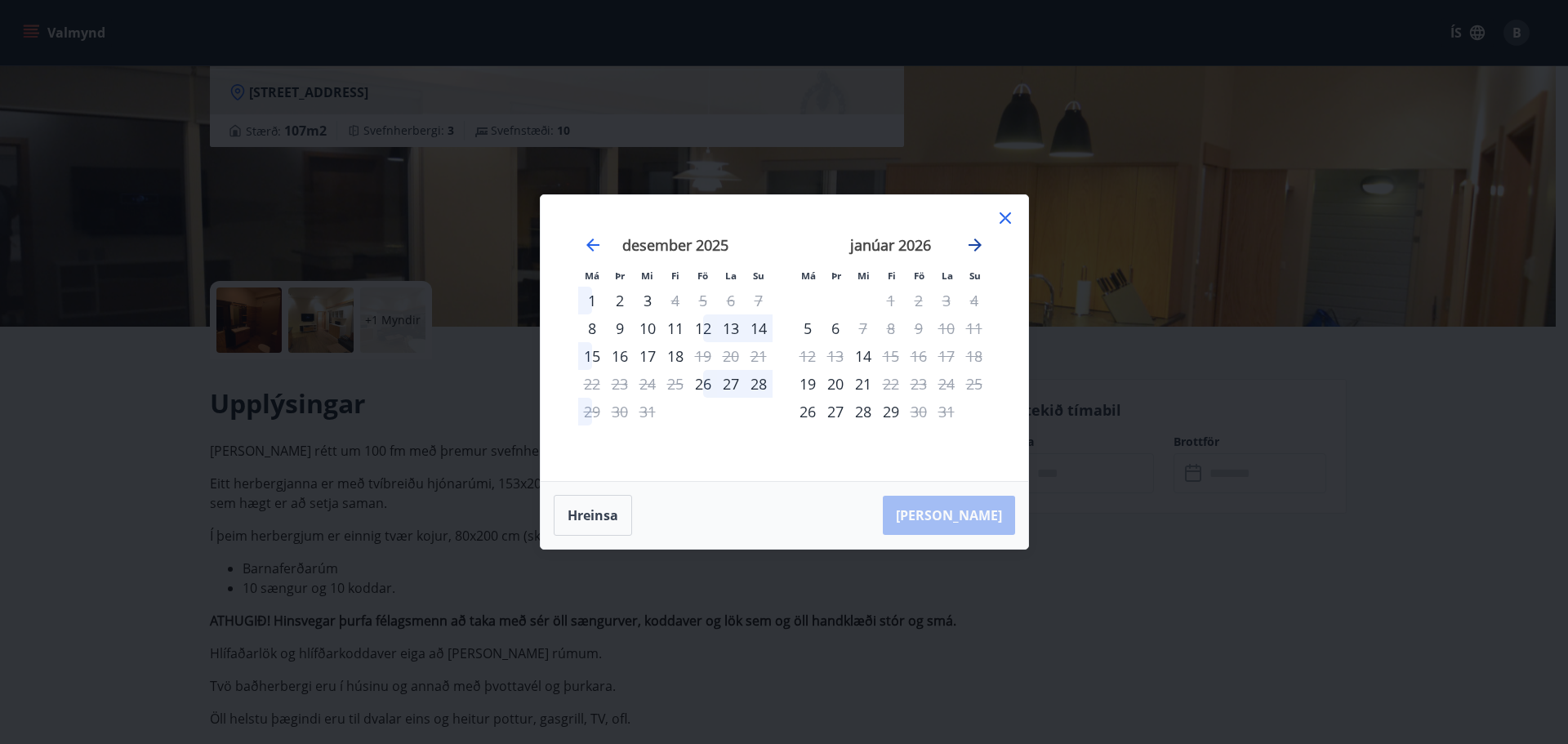
click at [973, 244] on icon "Move forward to switch to the next month." at bounding box center [975, 245] width 20 height 20
click at [1003, 219] on icon at bounding box center [1005, 218] width 12 height 12
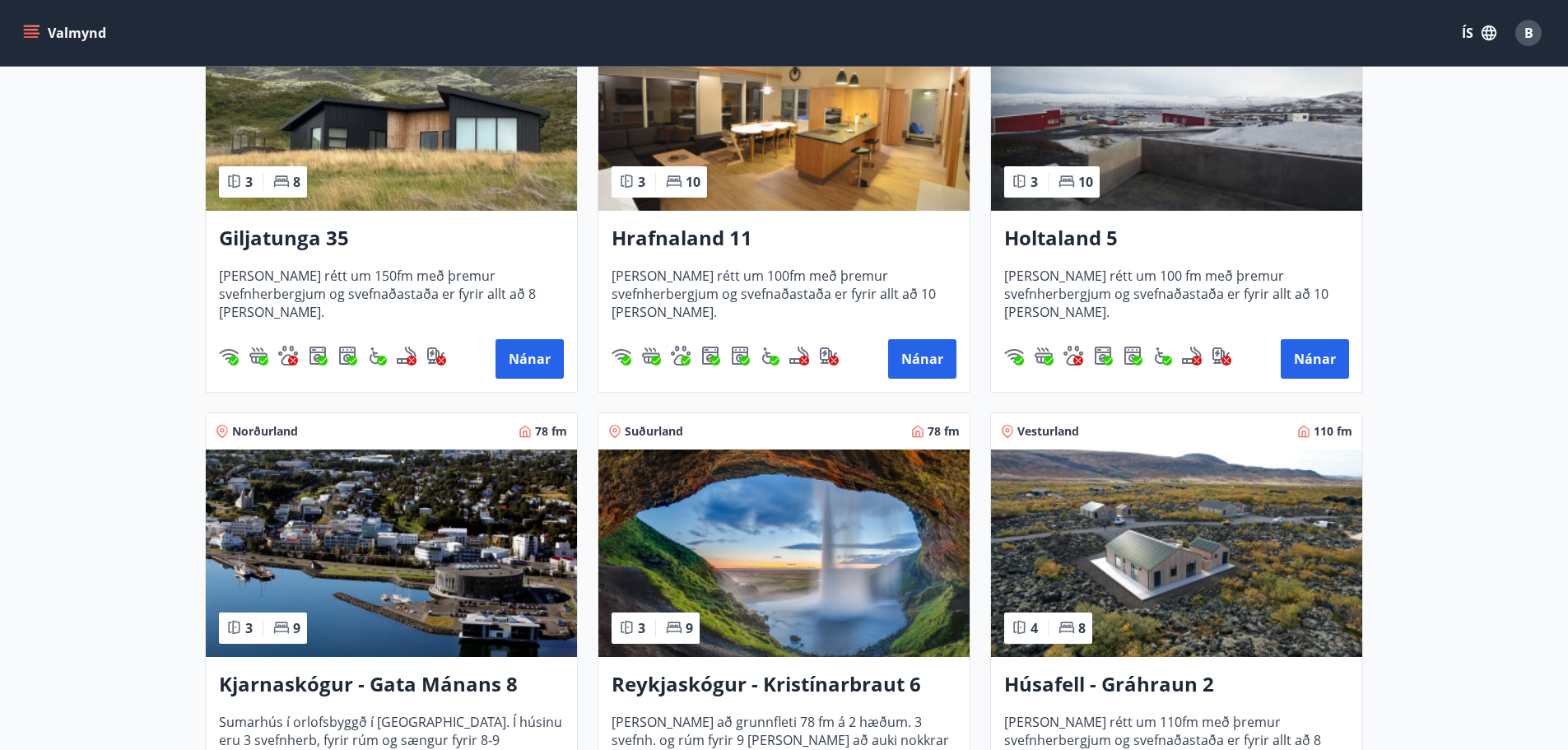
click at [1071, 142] on img at bounding box center [1176, 107] width 371 height 208
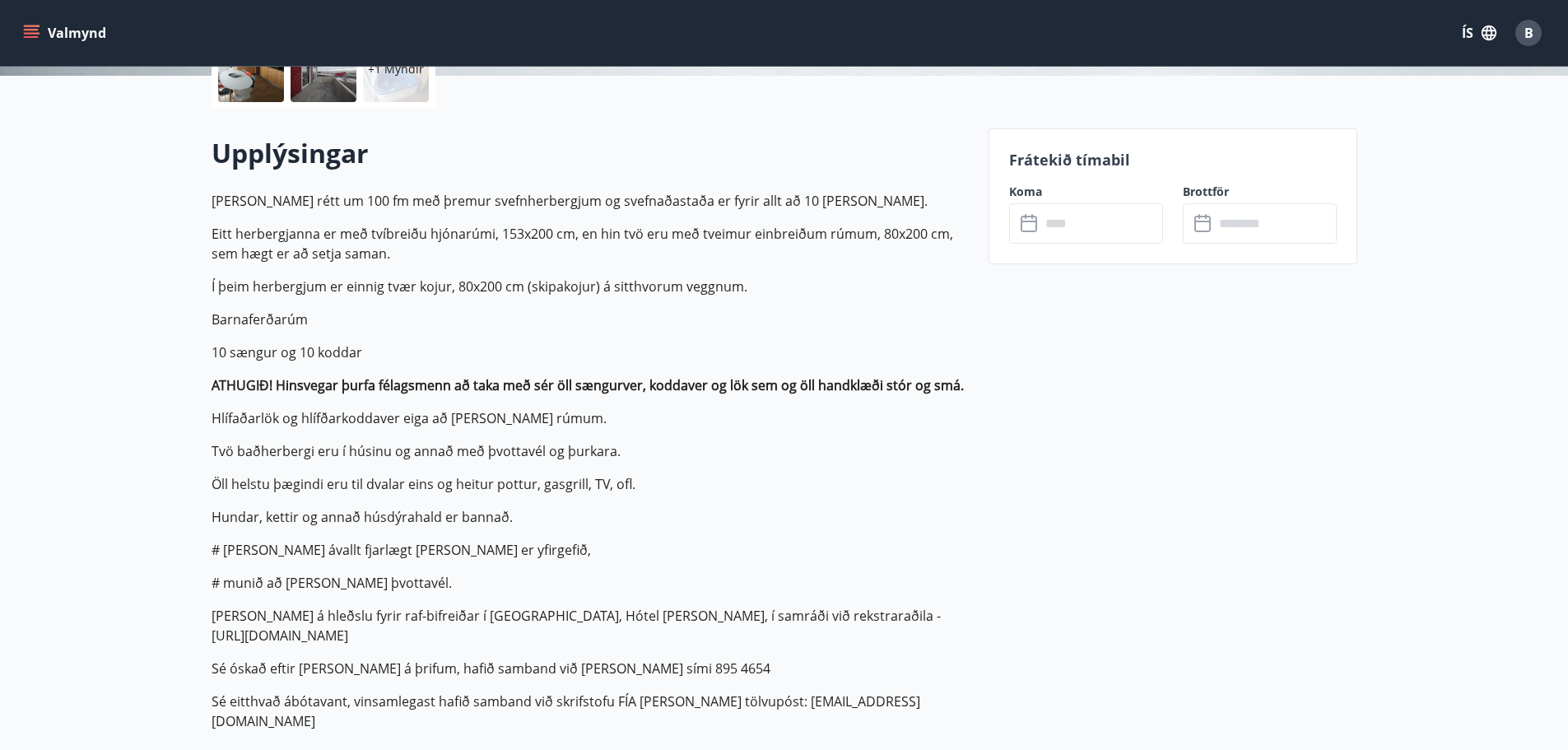
scroll to position [494, 0]
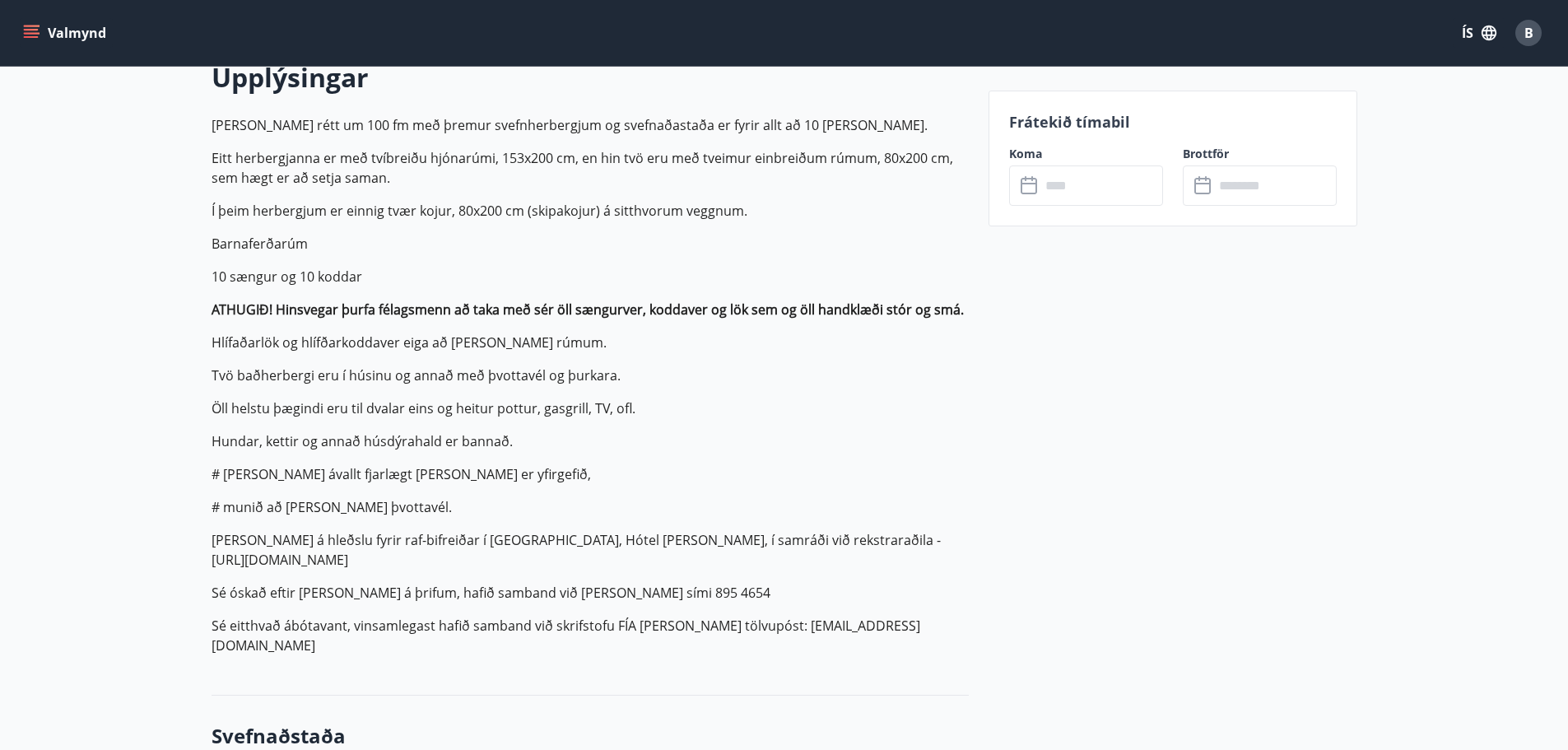
click at [1096, 188] on input "text" at bounding box center [1101, 186] width 122 height 40
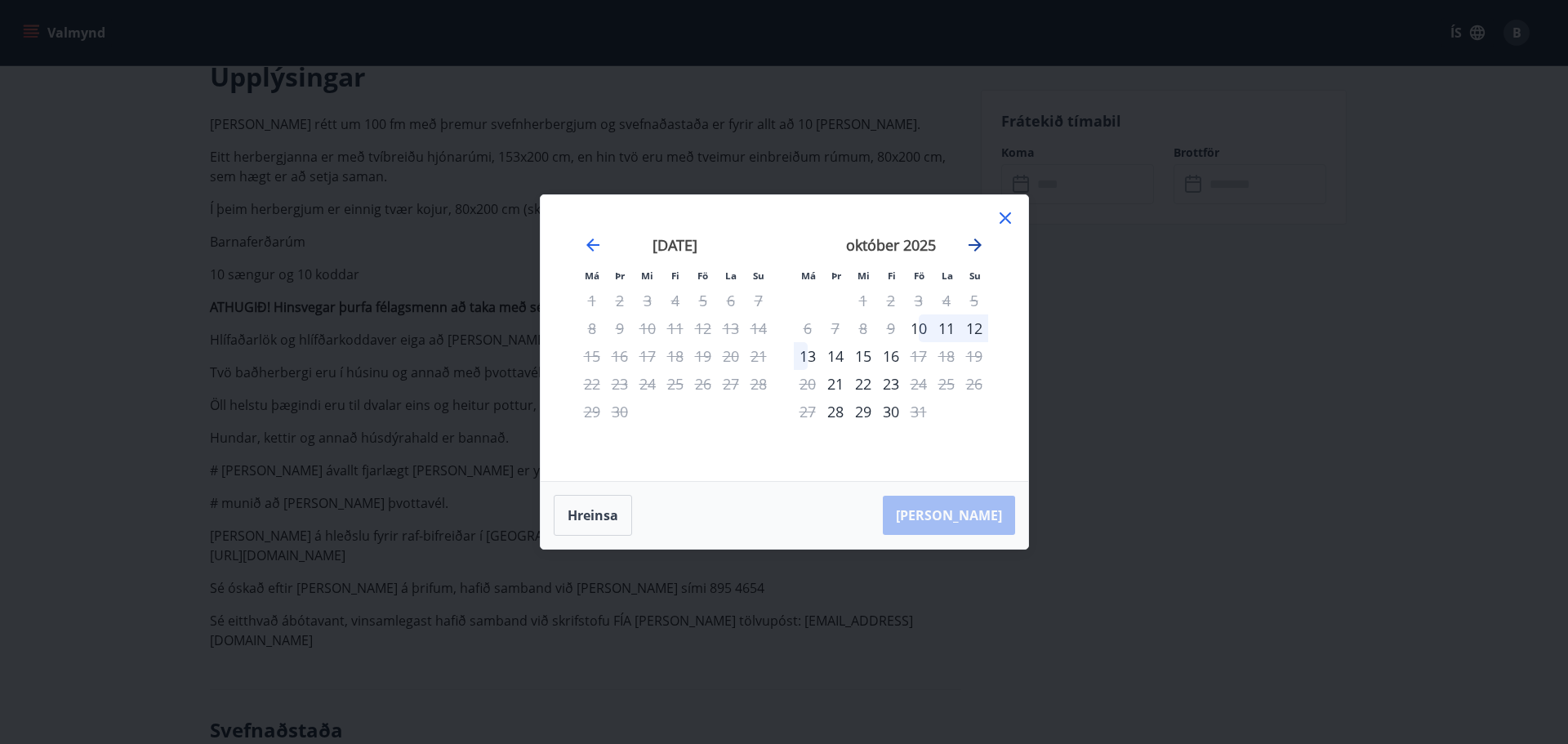
click at [975, 241] on icon "Move forward to switch to the next month." at bounding box center [975, 245] width 13 height 13
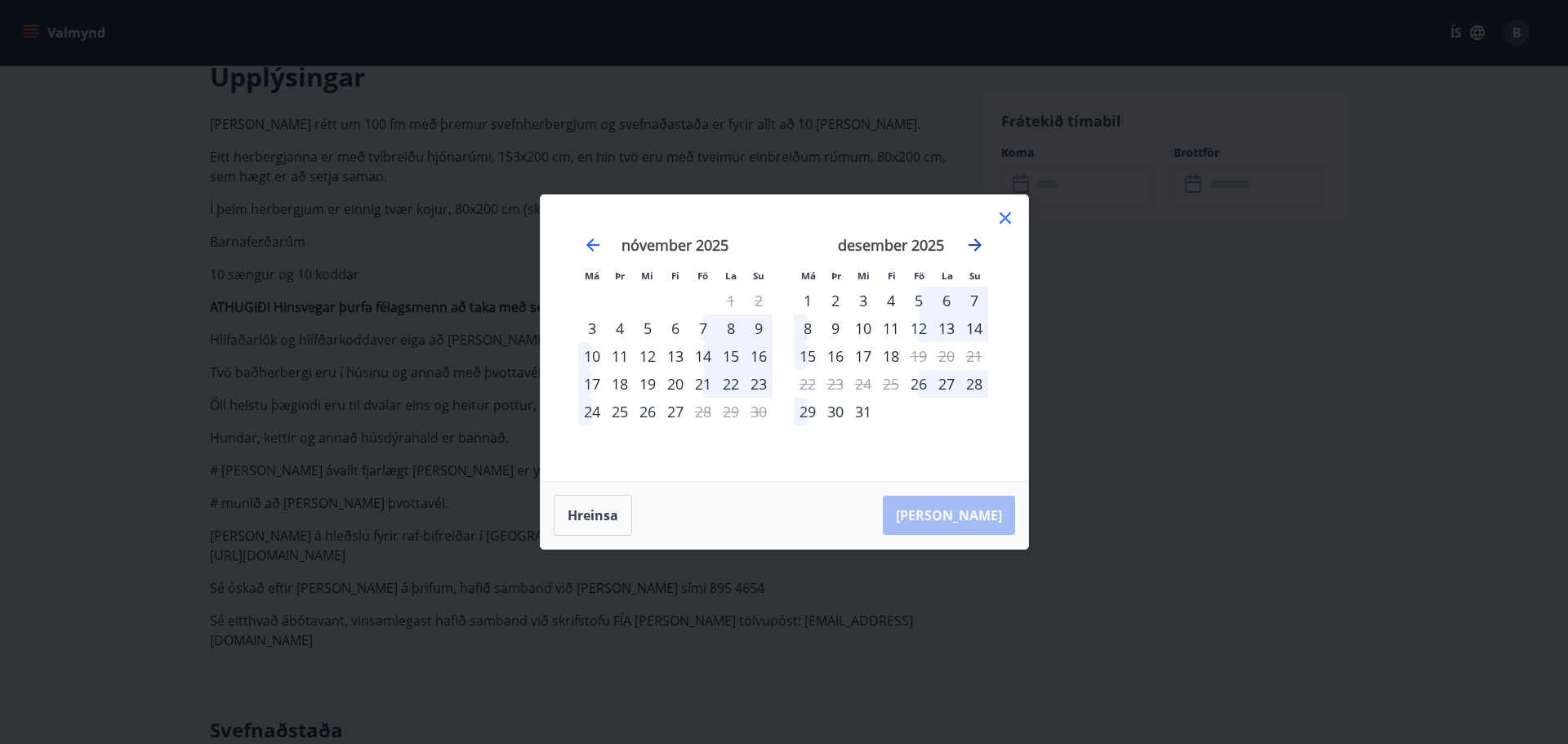
click at [976, 243] on icon "Move forward to switch to the next month." at bounding box center [975, 245] width 20 height 20
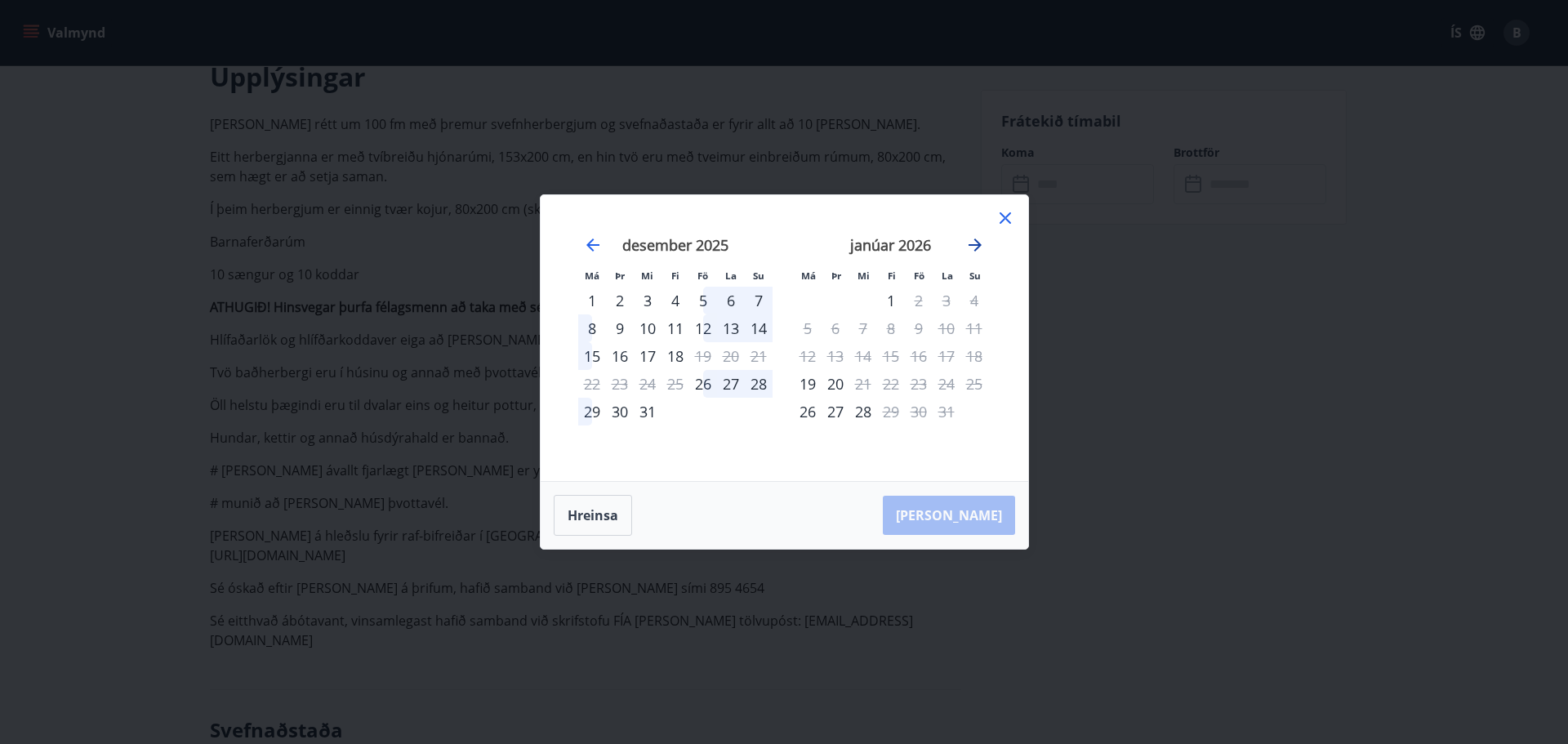
click at [977, 244] on icon "Move forward to switch to the next month." at bounding box center [975, 245] width 13 height 13
click at [1008, 220] on icon at bounding box center [1005, 218] width 12 height 12
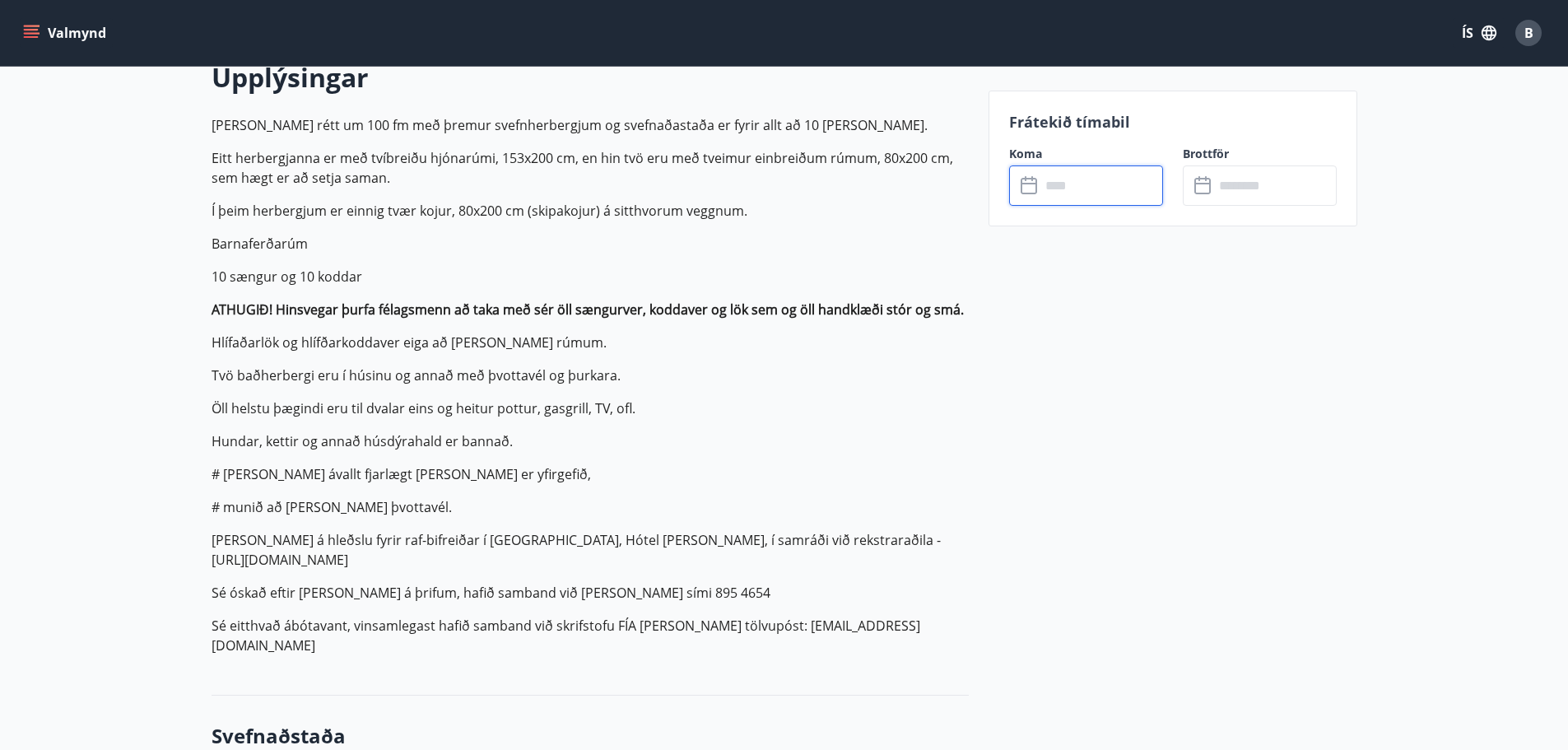
click at [1073, 192] on input "text" at bounding box center [1101, 186] width 122 height 40
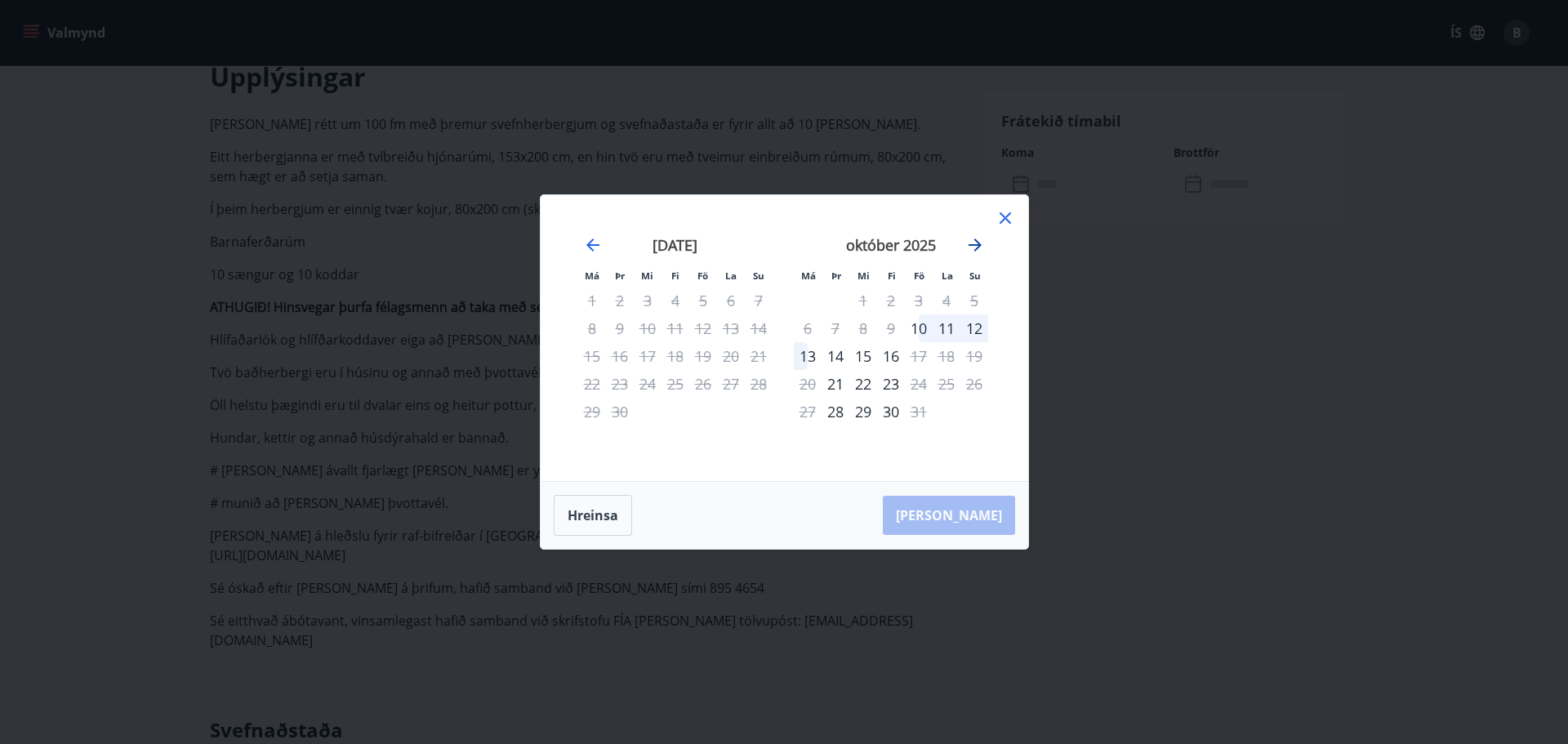
click at [969, 245] on icon "Move forward to switch to the next month." at bounding box center [975, 245] width 13 height 13
click at [968, 245] on icon "Move forward to switch to the next month." at bounding box center [975, 245] width 13 height 13
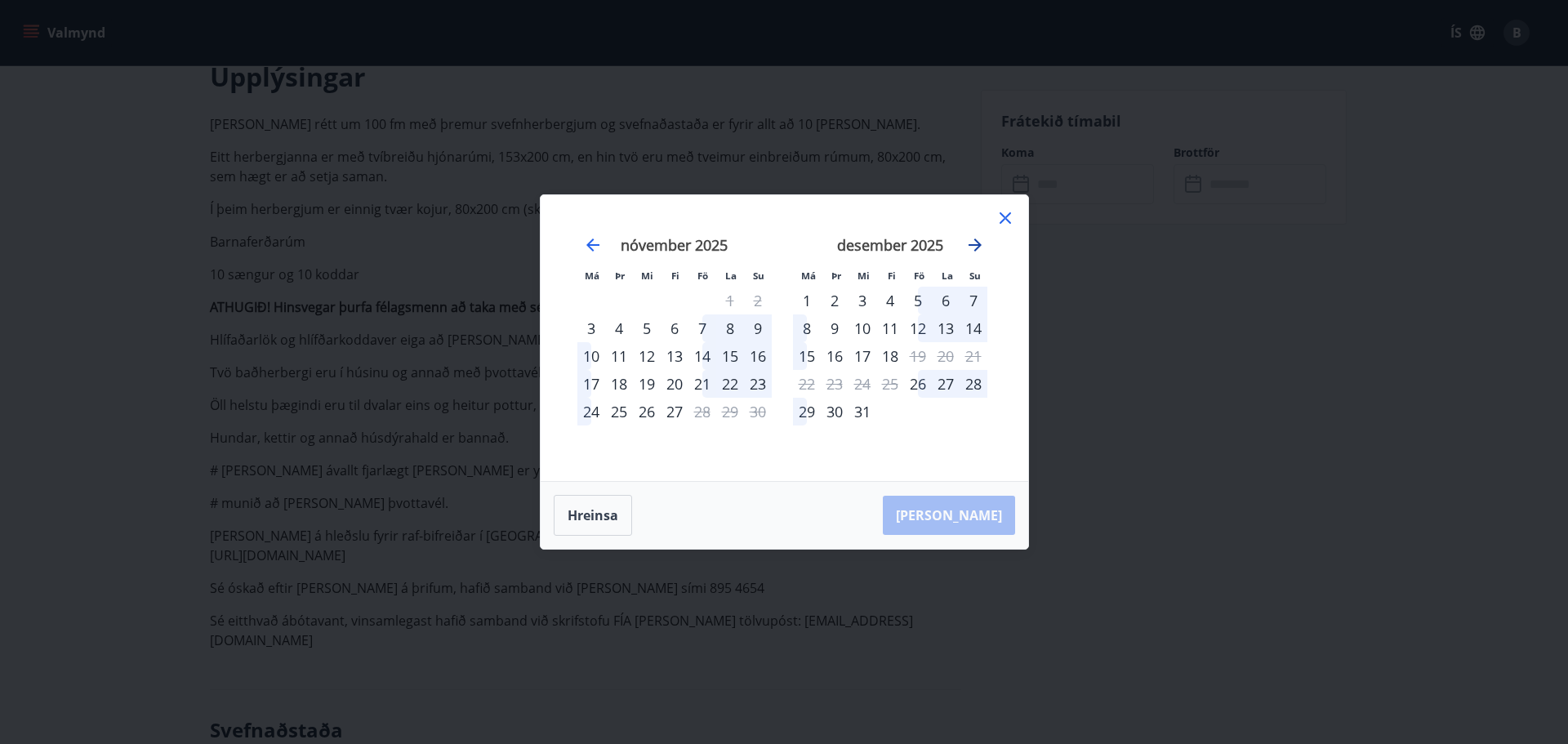
click at [968, 245] on icon "Move forward to switch to the next month." at bounding box center [975, 245] width 13 height 13
click at [968, 244] on icon "Move forward to switch to the next month." at bounding box center [975, 245] width 13 height 13
click at [976, 240] on icon "Move forward to switch to the next month." at bounding box center [975, 245] width 20 height 20
click at [966, 247] on icon "Move forward to switch to the next month." at bounding box center [975, 245] width 20 height 20
click at [1010, 214] on icon at bounding box center [1005, 219] width 20 height 20
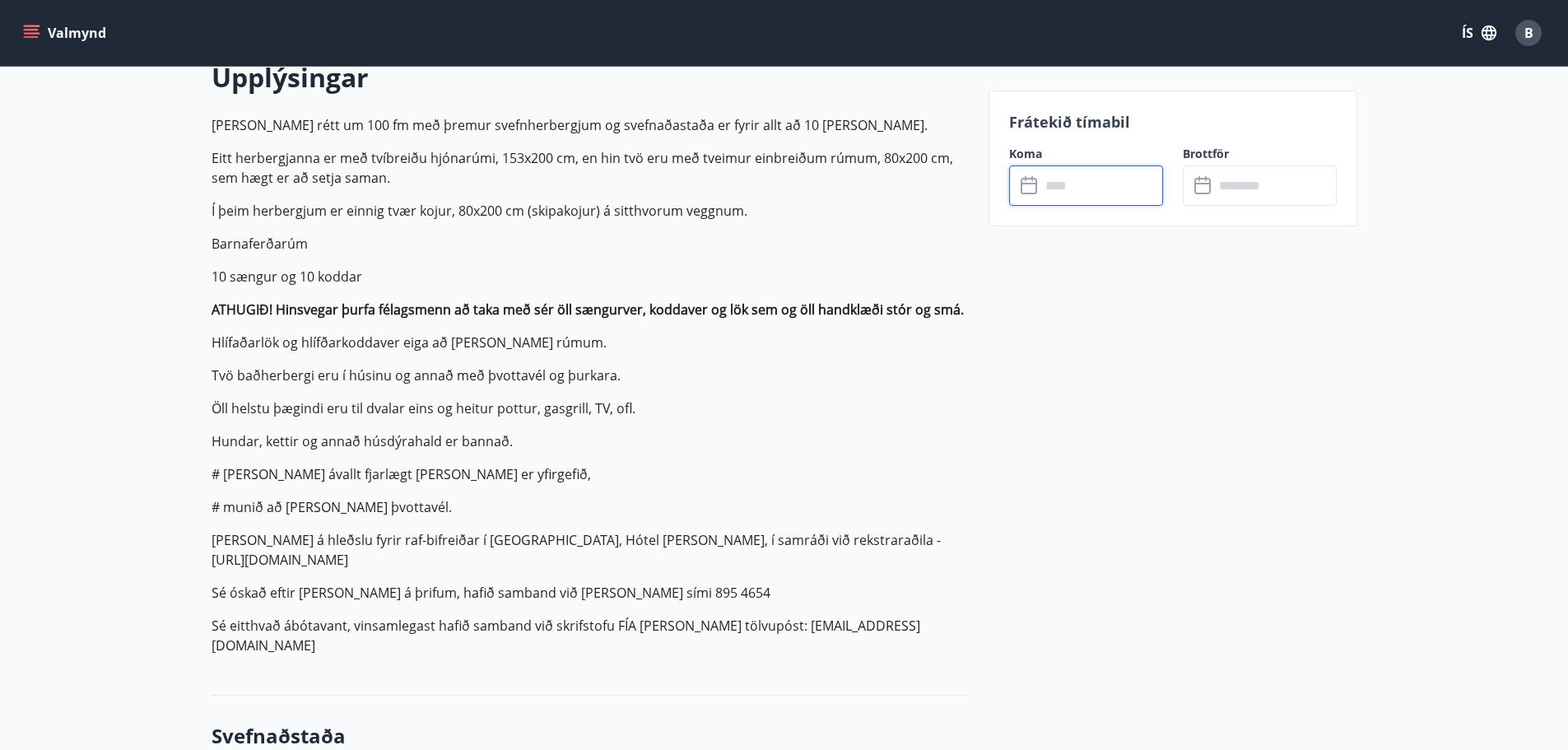
click at [1065, 181] on input "text" at bounding box center [1101, 186] width 122 height 40
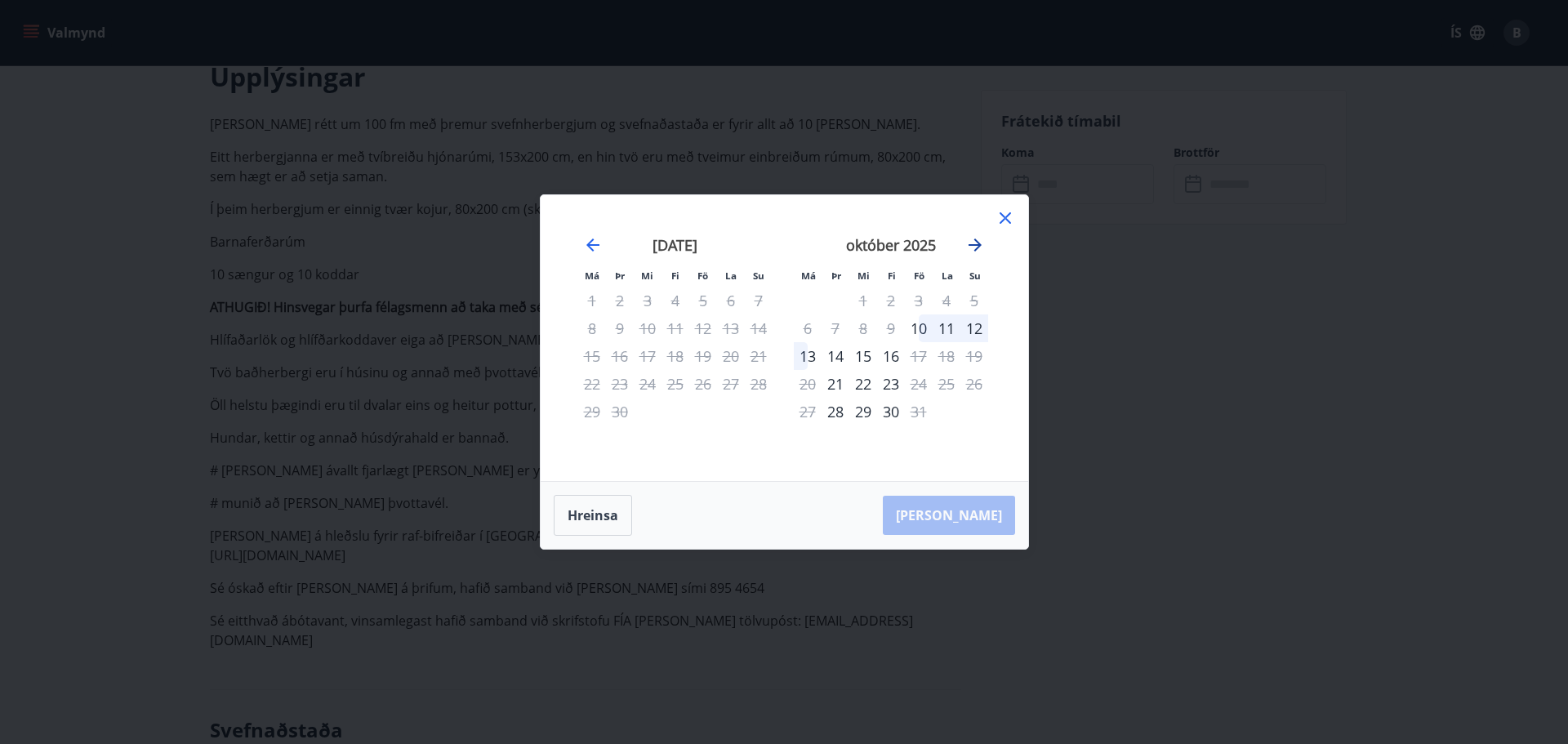
click at [973, 243] on icon "Move forward to switch to the next month." at bounding box center [975, 245] width 20 height 20
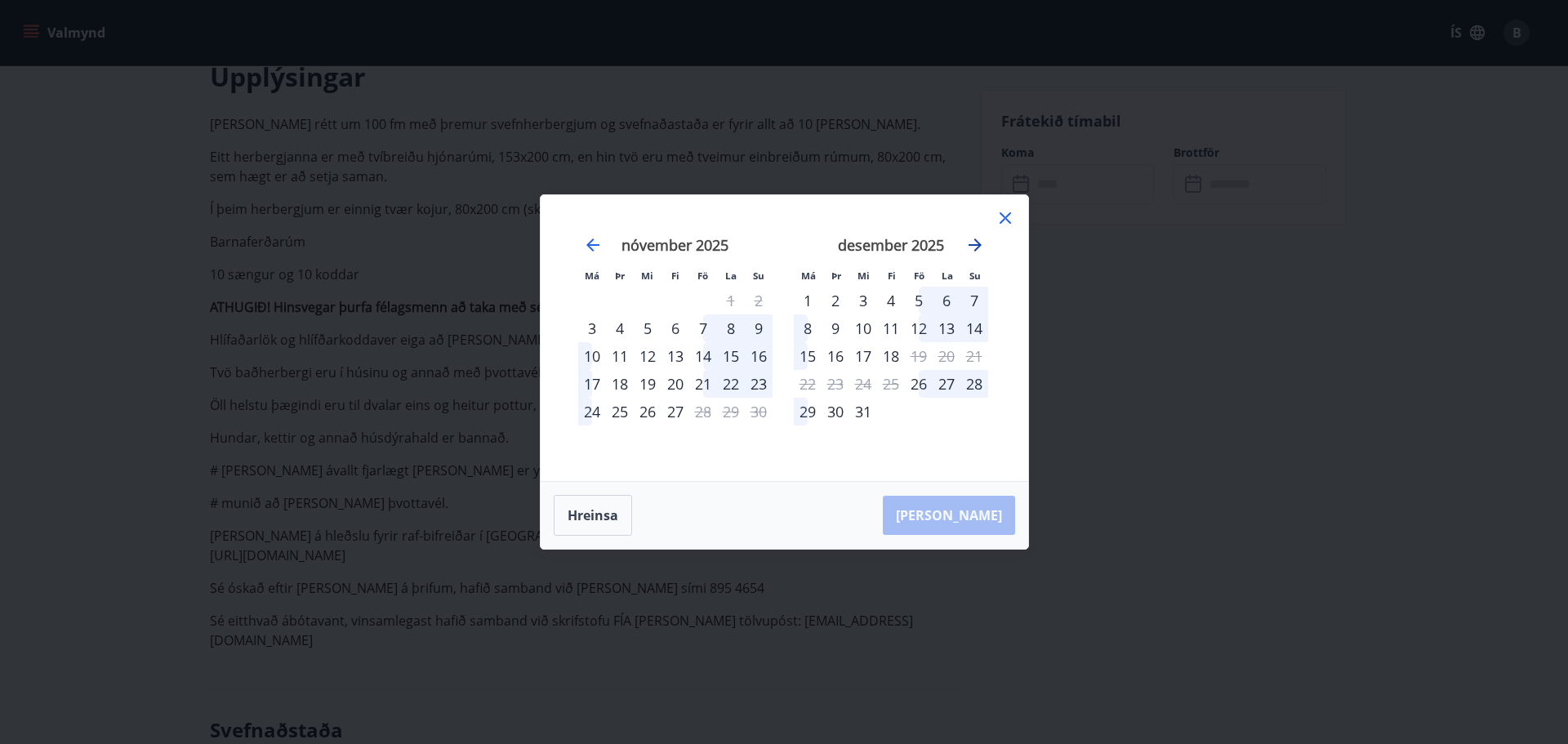
click at [973, 243] on icon "Move forward to switch to the next month." at bounding box center [975, 245] width 20 height 20
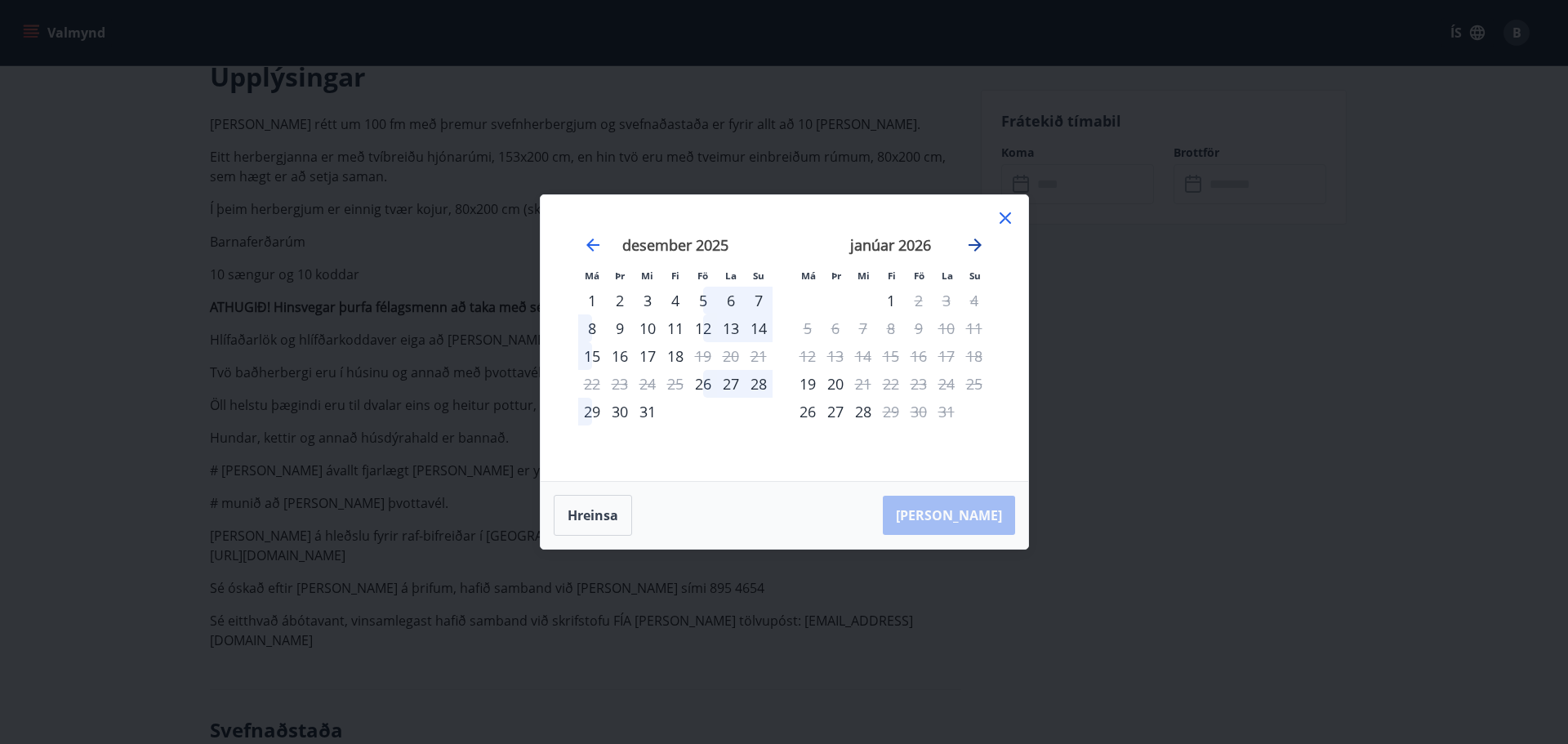
click at [974, 243] on icon "Move forward to switch to the next month." at bounding box center [975, 245] width 20 height 20
click at [975, 244] on icon "Move forward to switch to the next month." at bounding box center [975, 245] width 20 height 20
click at [1007, 214] on icon at bounding box center [1005, 219] width 20 height 20
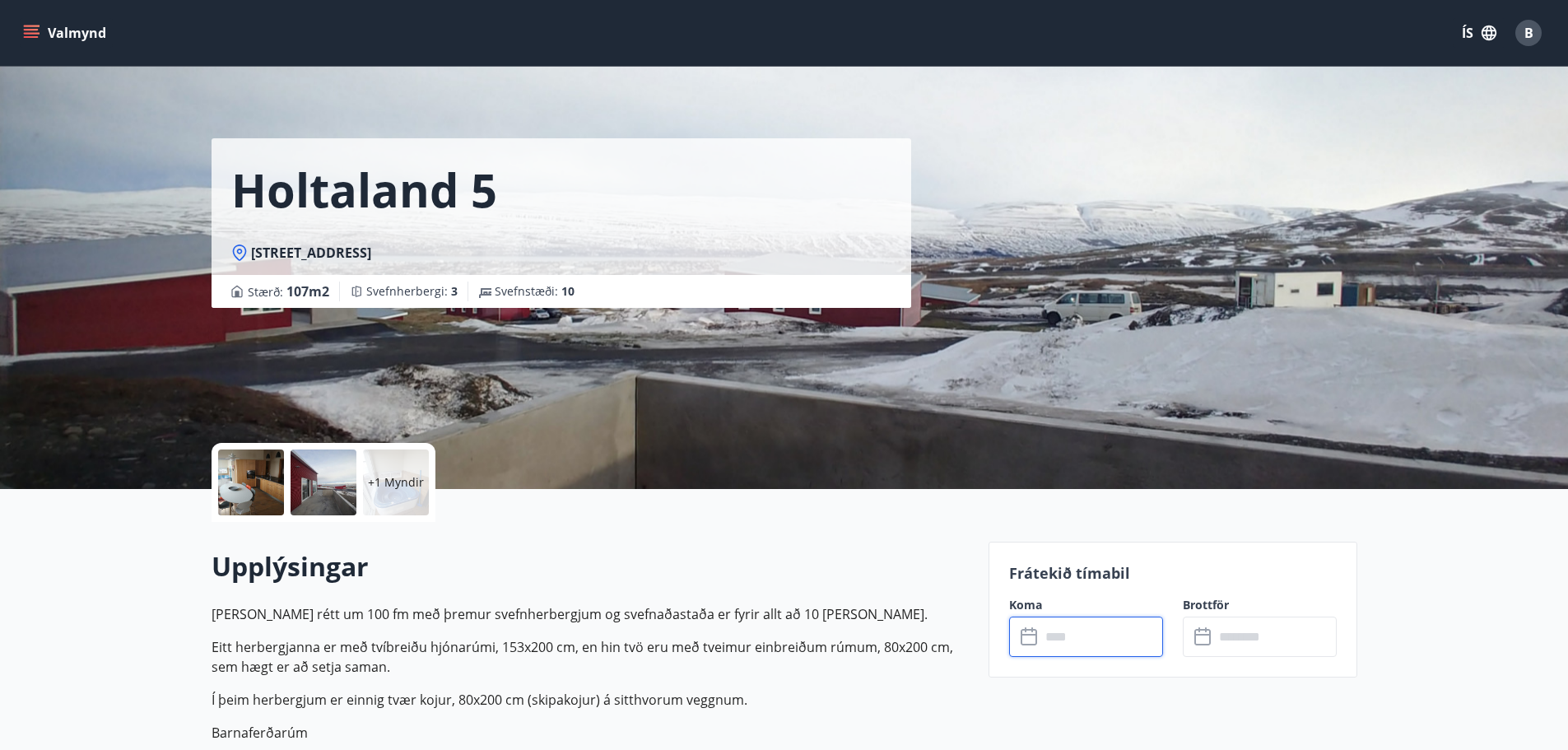
scroll to position [0, 0]
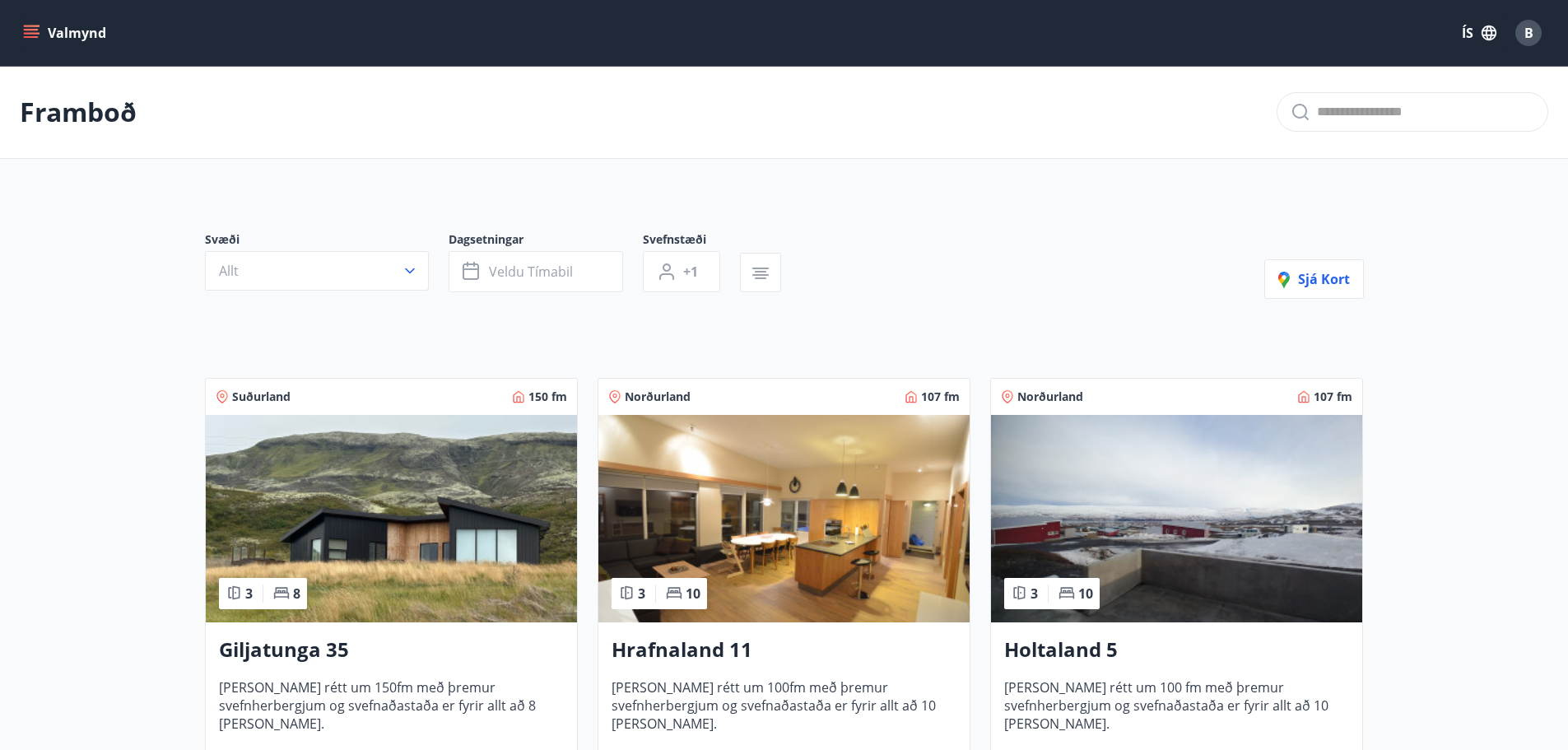
click at [839, 541] on img at bounding box center [783, 519] width 371 height 208
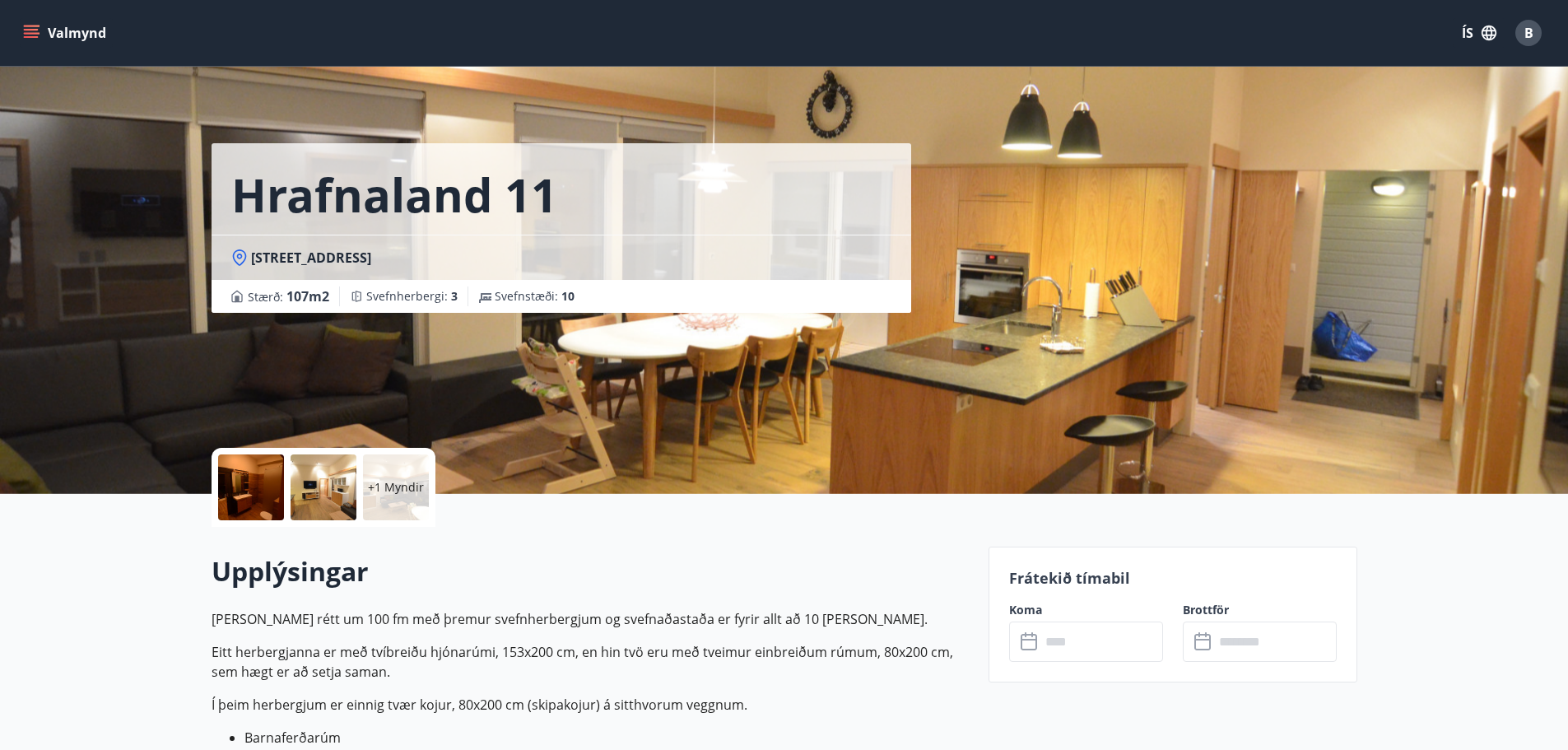
click at [1103, 654] on input "text" at bounding box center [1101, 642] width 122 height 40
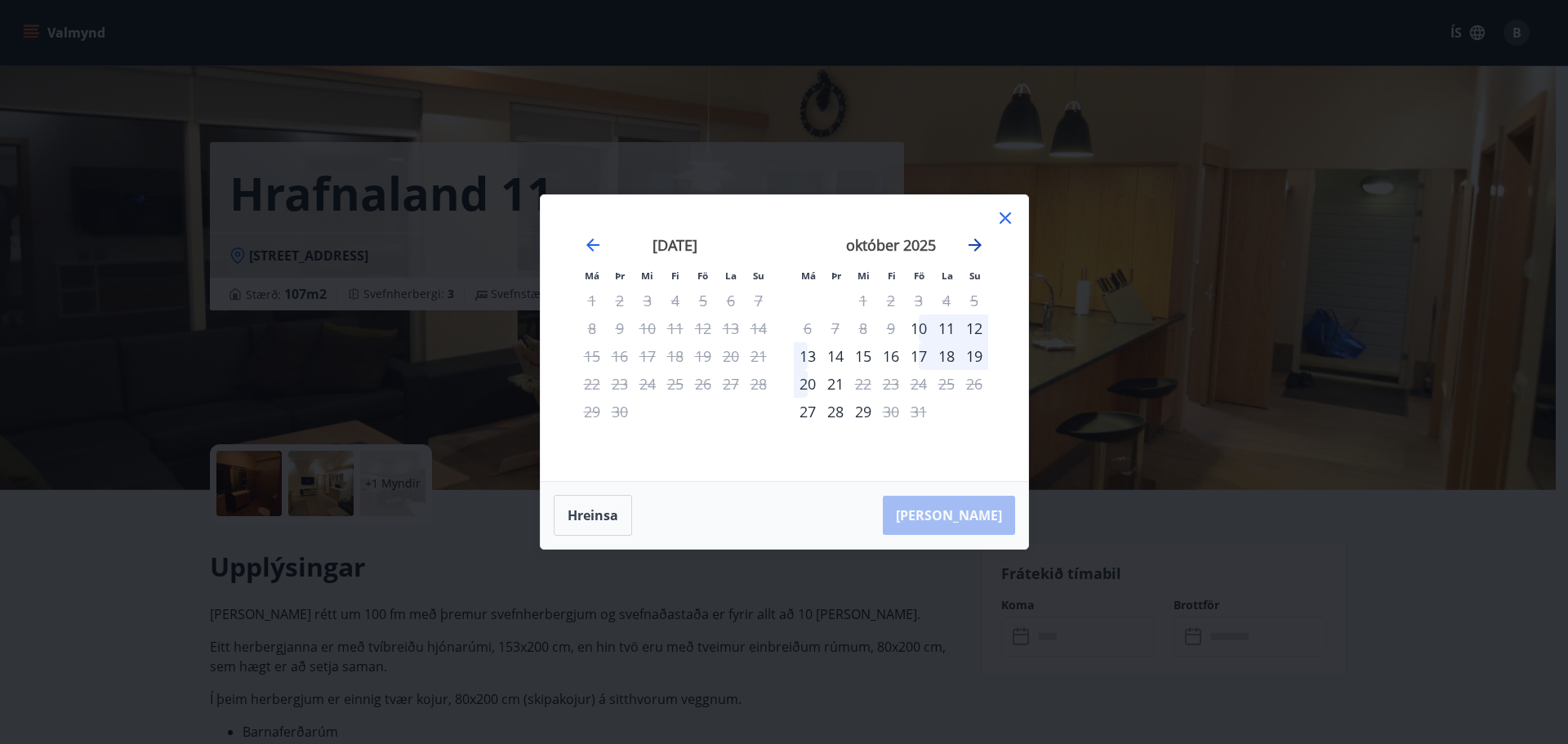
click at [977, 244] on icon "Move forward to switch to the next month." at bounding box center [975, 245] width 13 height 13
click at [977, 244] on icon "Move forward to switch to the next month." at bounding box center [975, 245] width 13 height 13
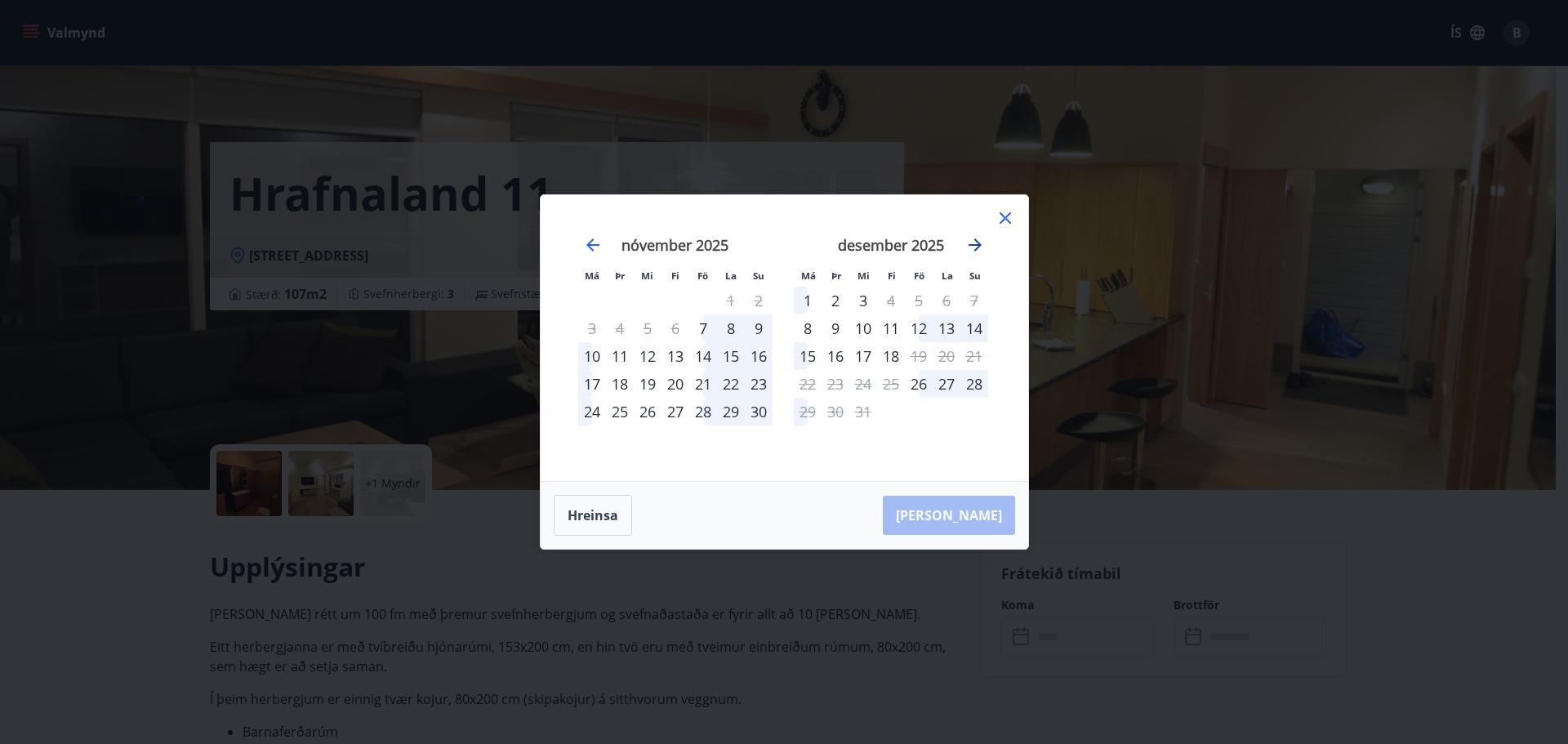
click at [977, 245] on icon "Move forward to switch to the next month." at bounding box center [975, 245] width 13 height 13
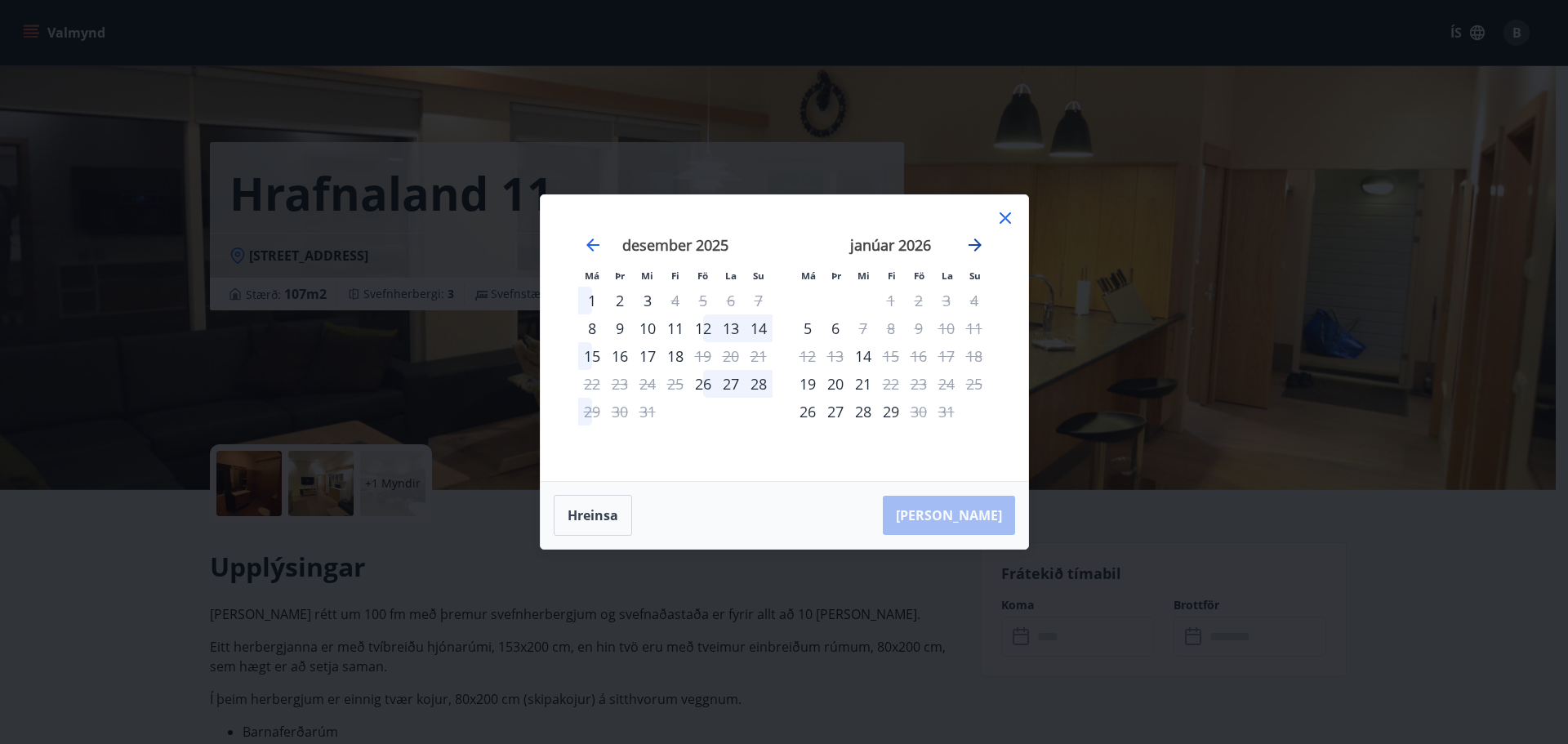
click at [979, 248] on icon "Move forward to switch to the next month." at bounding box center [975, 245] width 20 height 20
click at [979, 249] on icon "Move forward to switch to the next month." at bounding box center [975, 245] width 20 height 20
click at [981, 246] on icon "Move forward to switch to the next month." at bounding box center [975, 245] width 20 height 20
click at [1007, 216] on icon at bounding box center [1005, 218] width 12 height 12
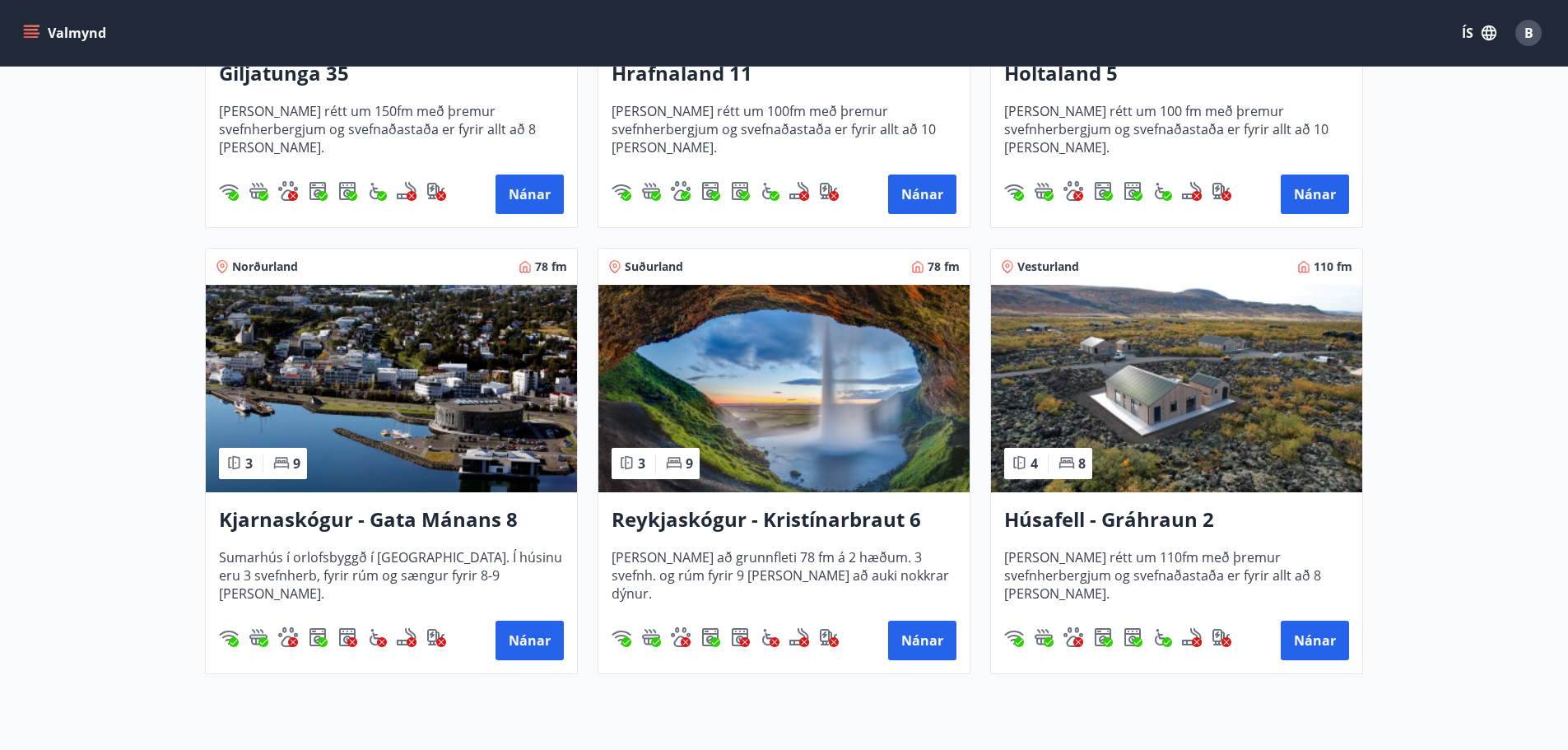
click at [427, 363] on img at bounding box center [391, 389] width 371 height 208
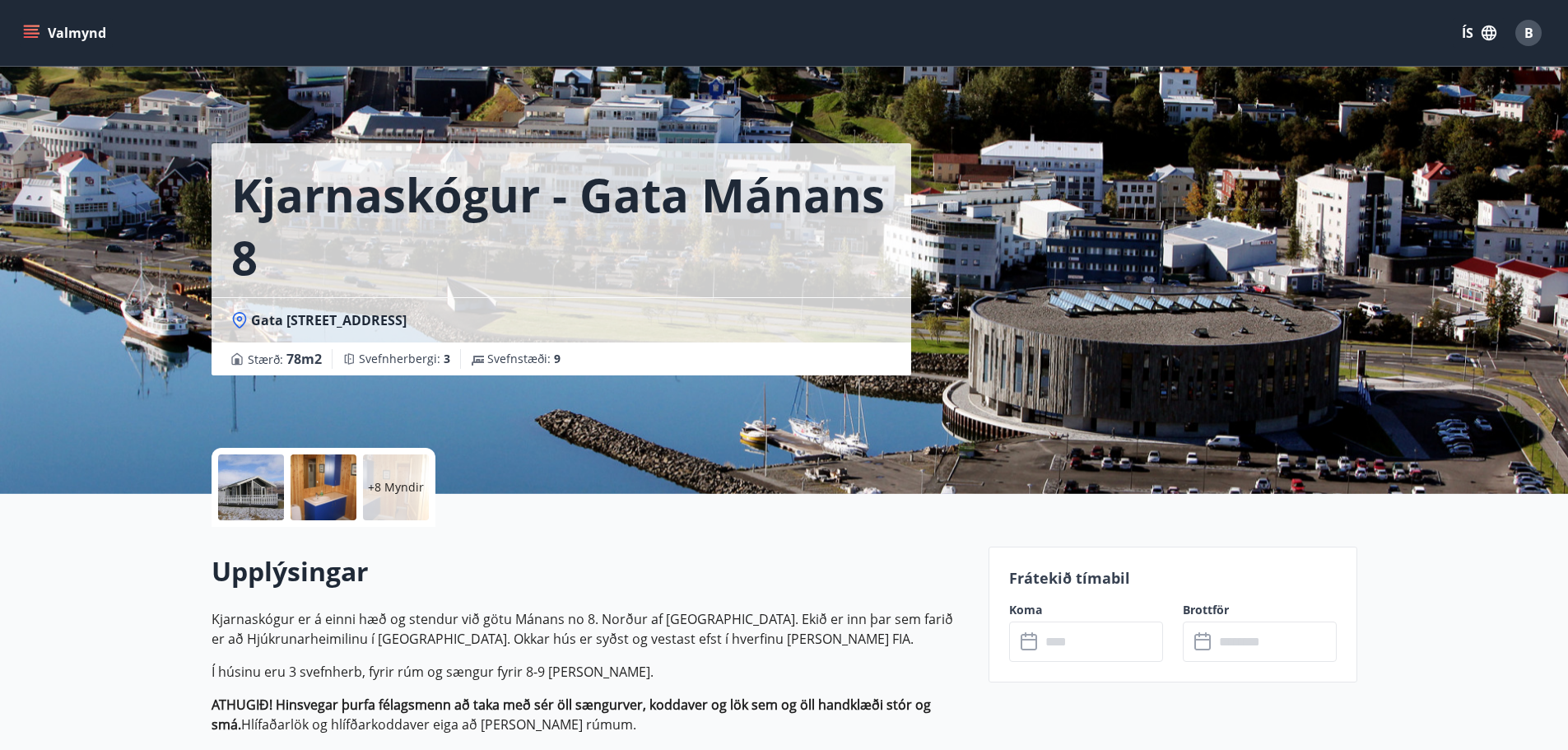
click at [1083, 649] on input "text" at bounding box center [1101, 642] width 122 height 40
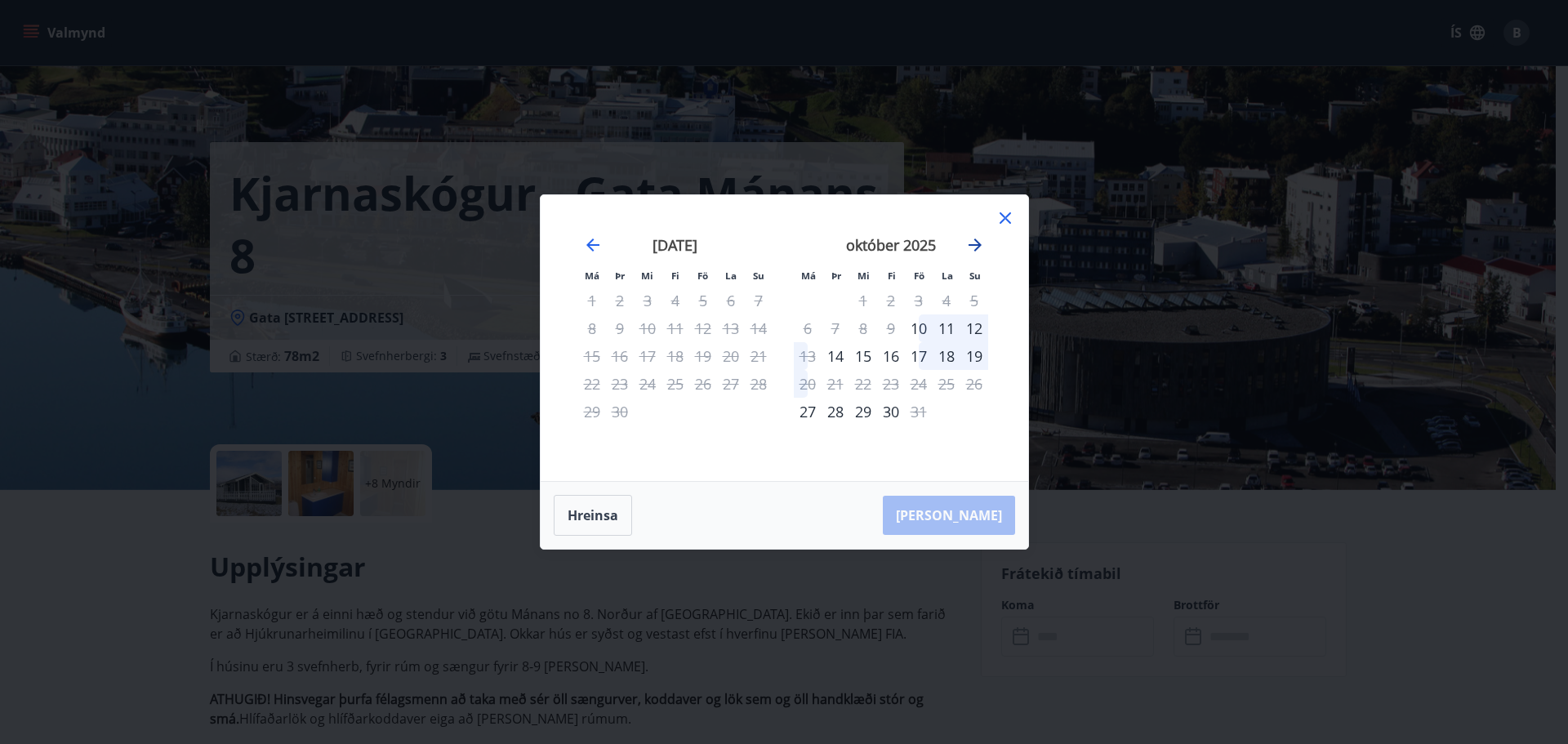
click at [971, 241] on icon "Move forward to switch to the next month." at bounding box center [975, 245] width 20 height 20
click at [972, 241] on icon "Move forward to switch to the next month." at bounding box center [975, 245] width 20 height 20
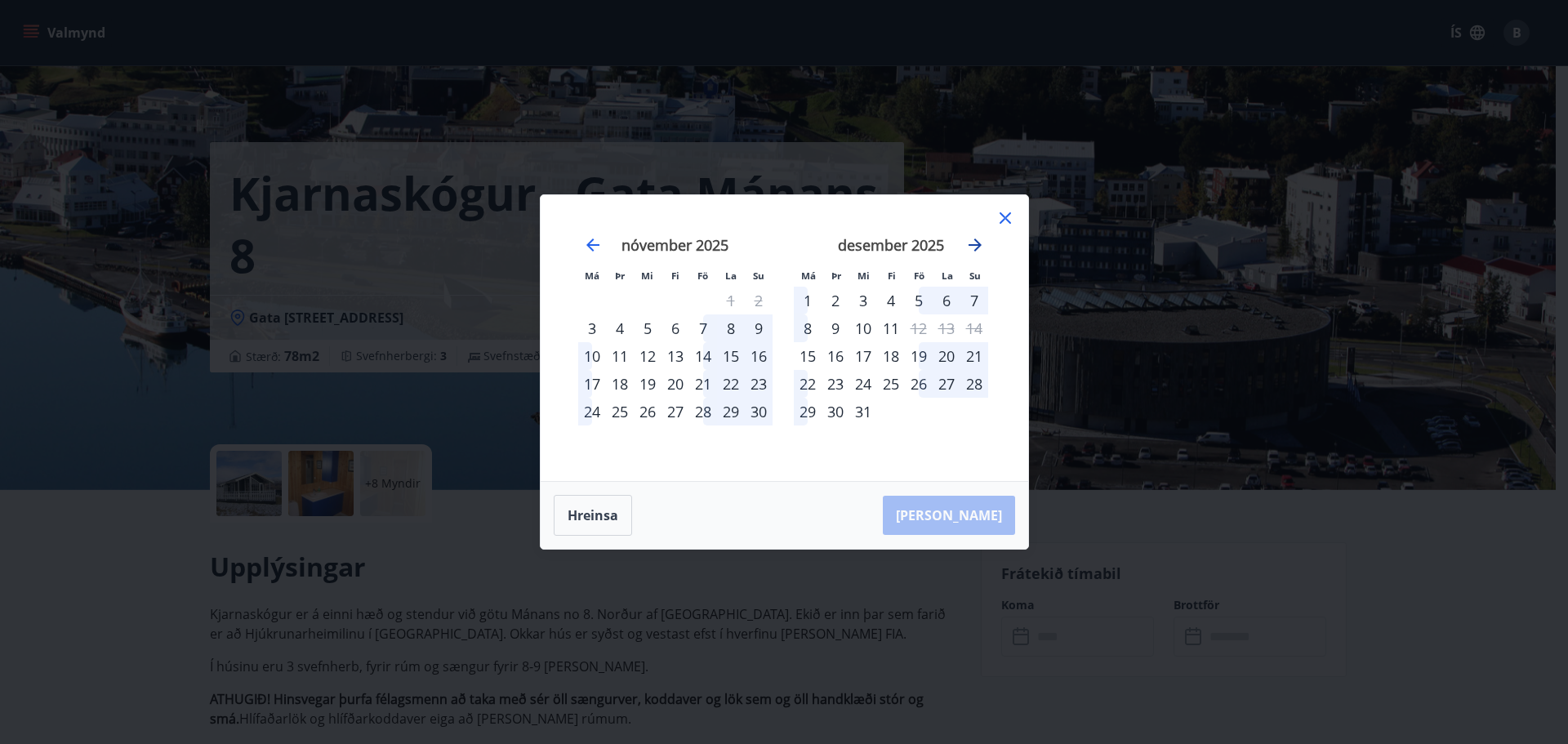
click at [973, 241] on icon "Move forward to switch to the next month." at bounding box center [975, 245] width 20 height 20
click at [982, 240] on icon "Move forward to switch to the next month." at bounding box center [975, 245] width 20 height 20
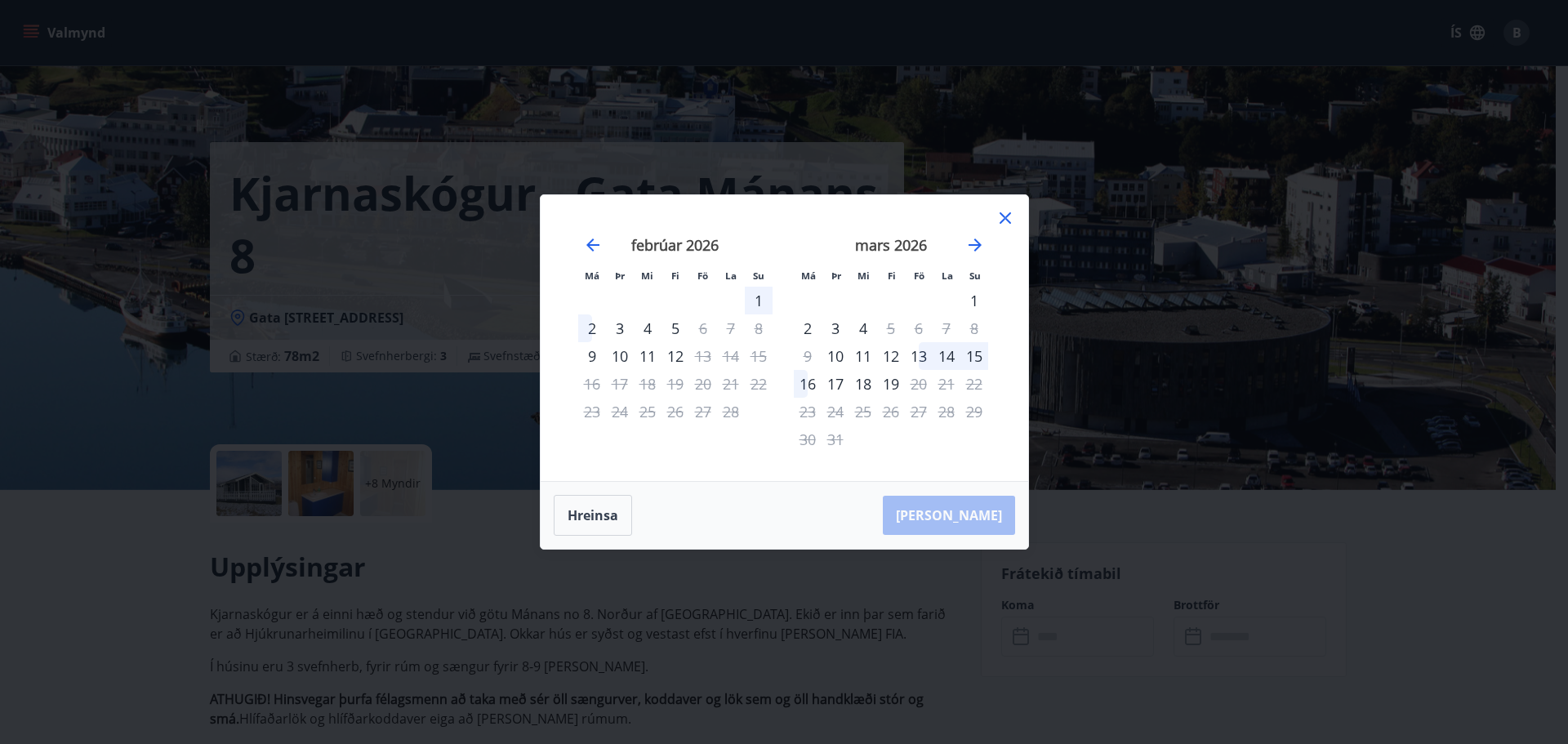
click at [1006, 217] on icon at bounding box center [1005, 218] width 12 height 12
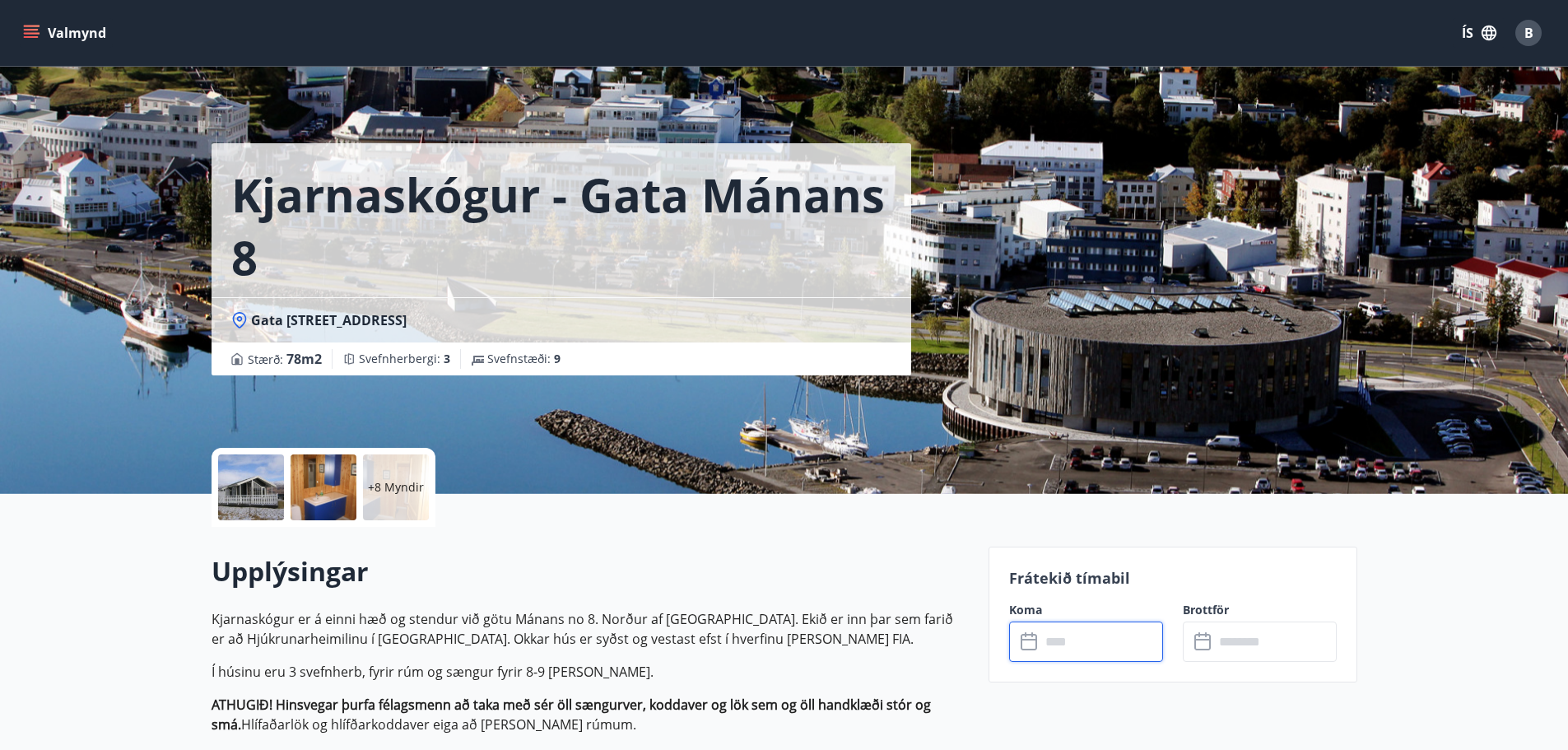
click at [1529, 30] on span "B" at bounding box center [1529, 33] width 9 height 18
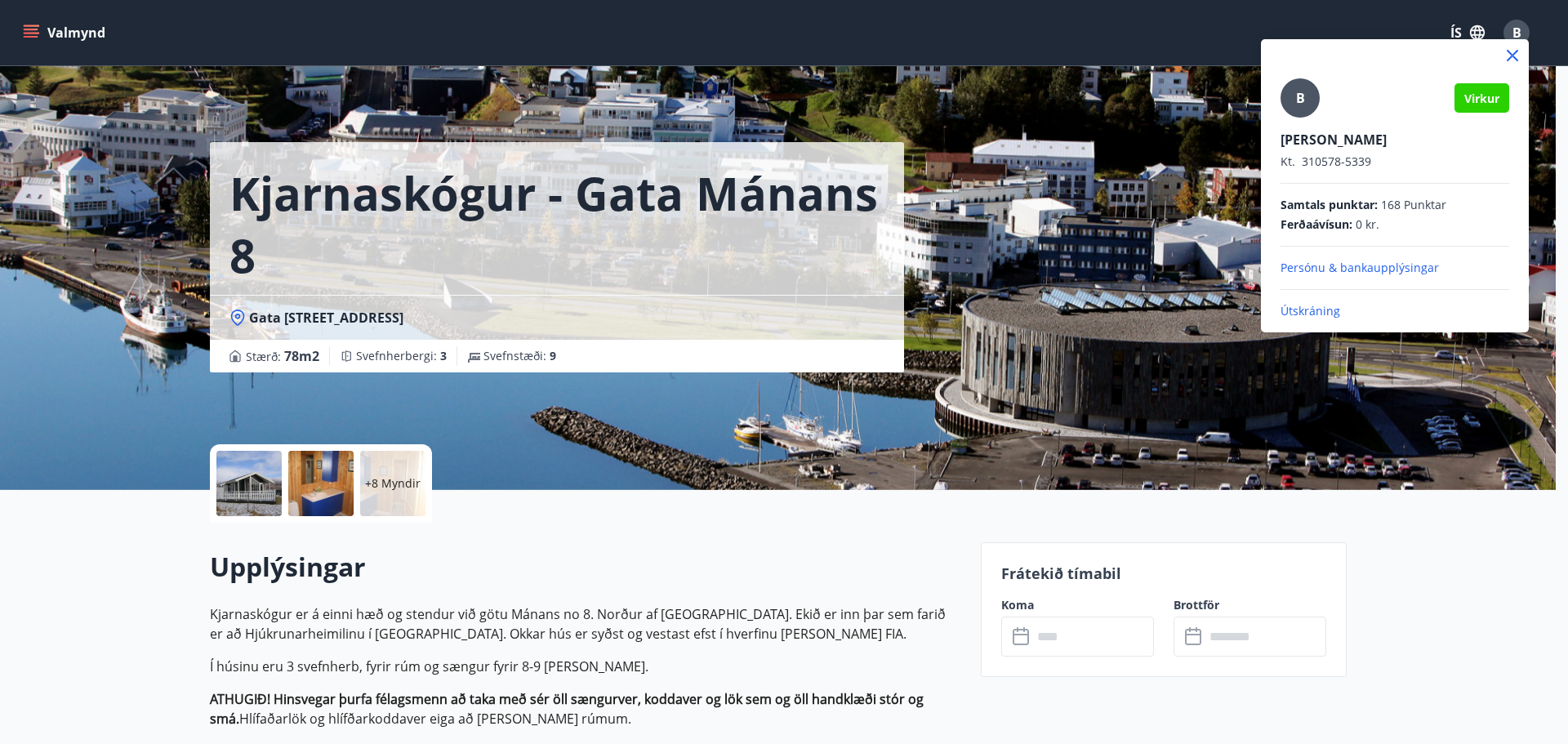
click at [1316, 310] on p "Útskráning" at bounding box center [1394, 312] width 229 height 17
